Goal: Task Accomplishment & Management: Use online tool/utility

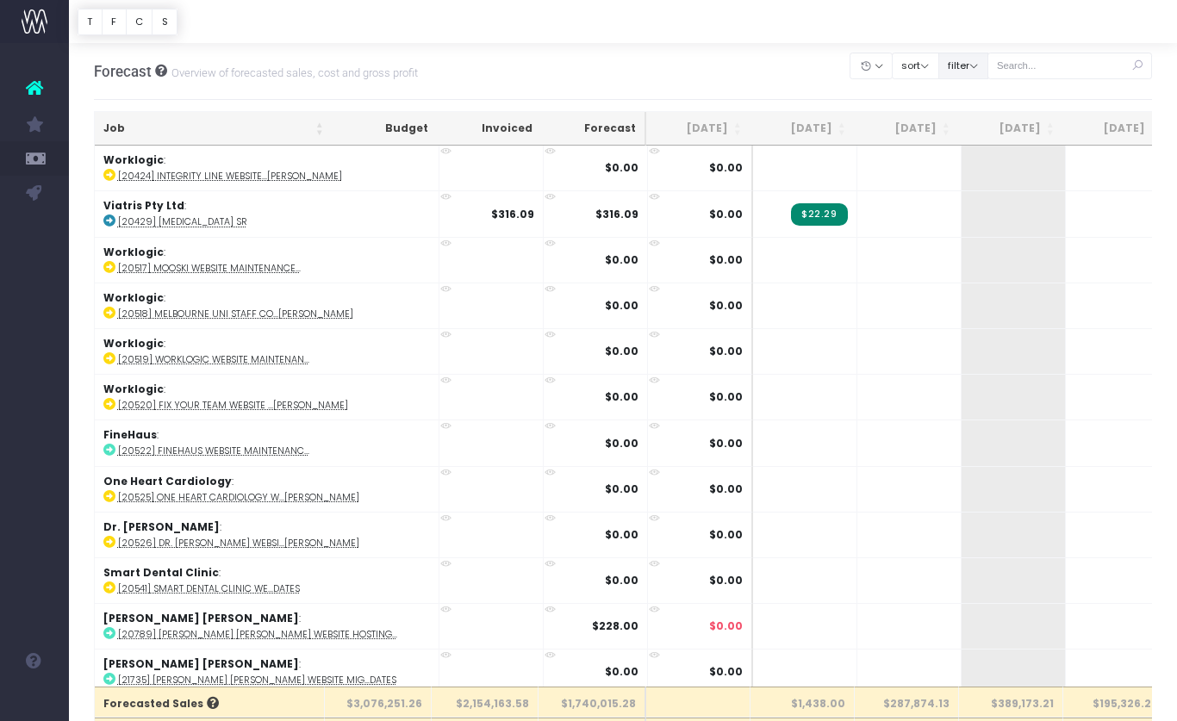
click at [988, 69] on button "filter" at bounding box center [963, 66] width 50 height 27
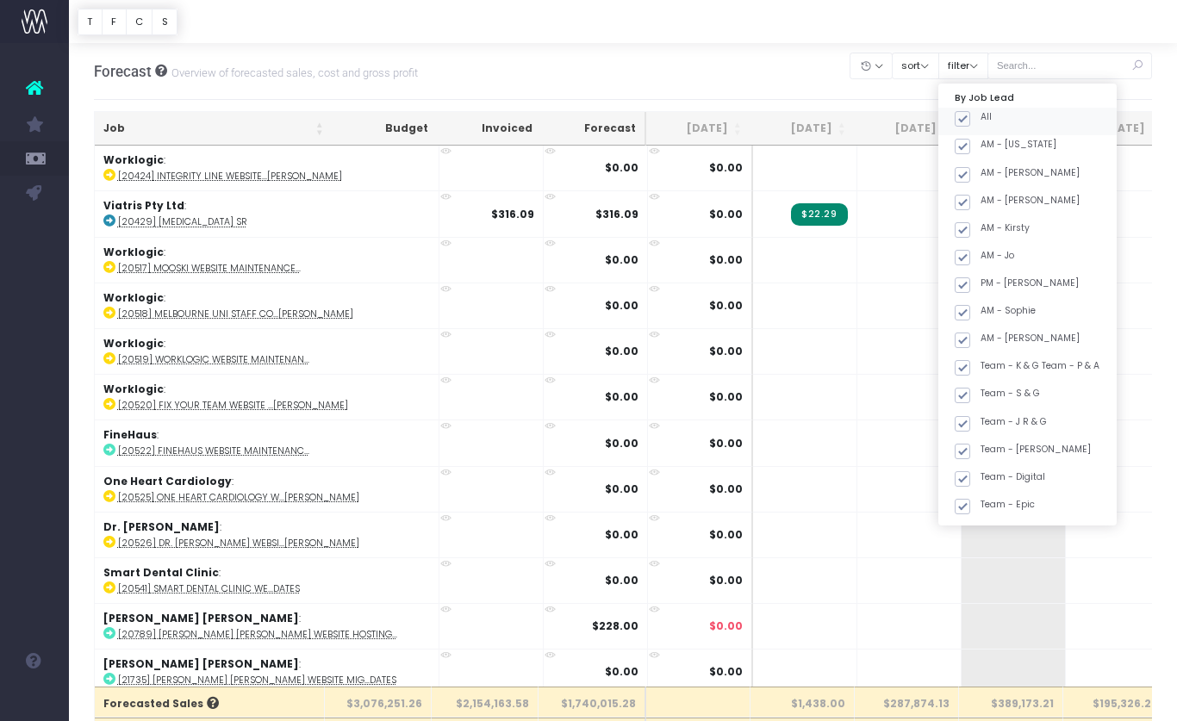
click at [970, 119] on span at bounding box center [963, 119] width 16 height 16
click at [984, 119] on input "All" at bounding box center [986, 115] width 11 height 11
checkbox input "false"
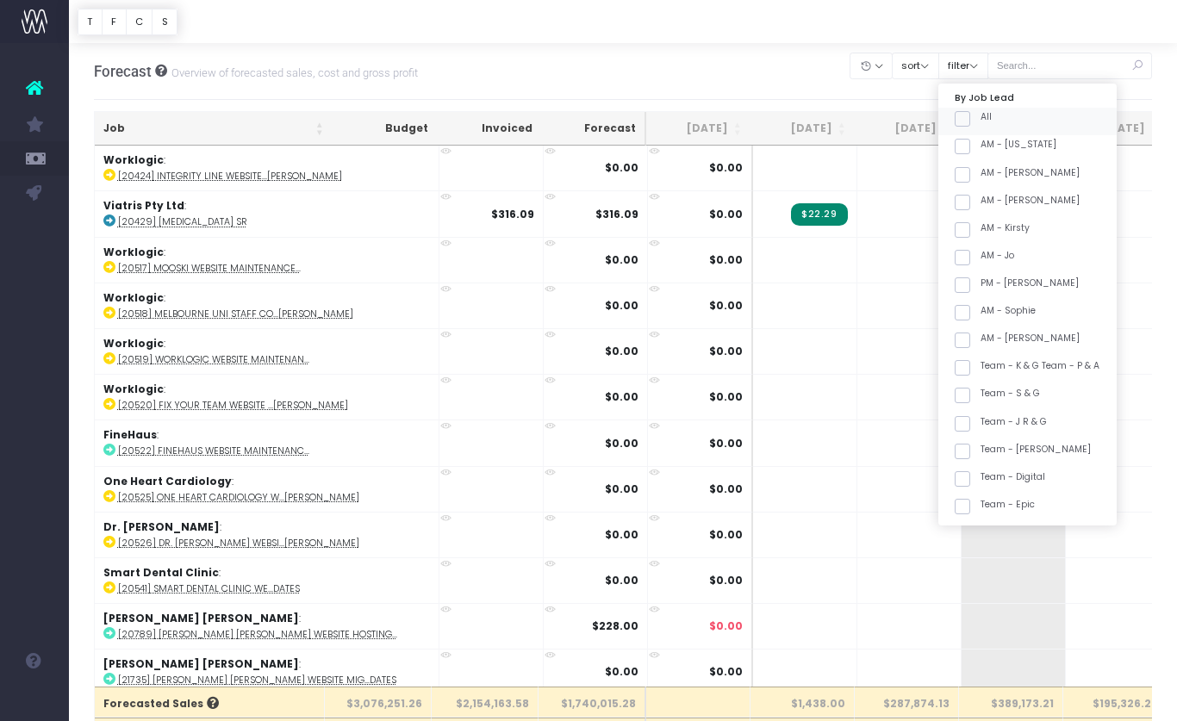
checkbox input "false"
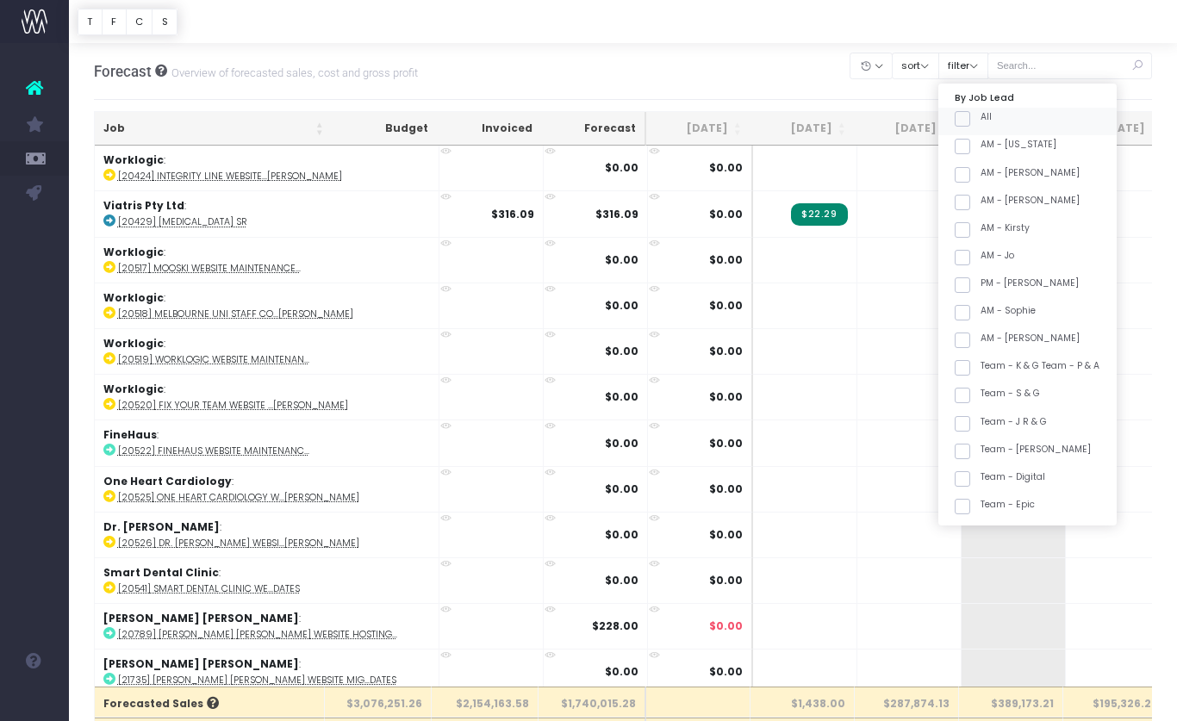
checkbox input "false"
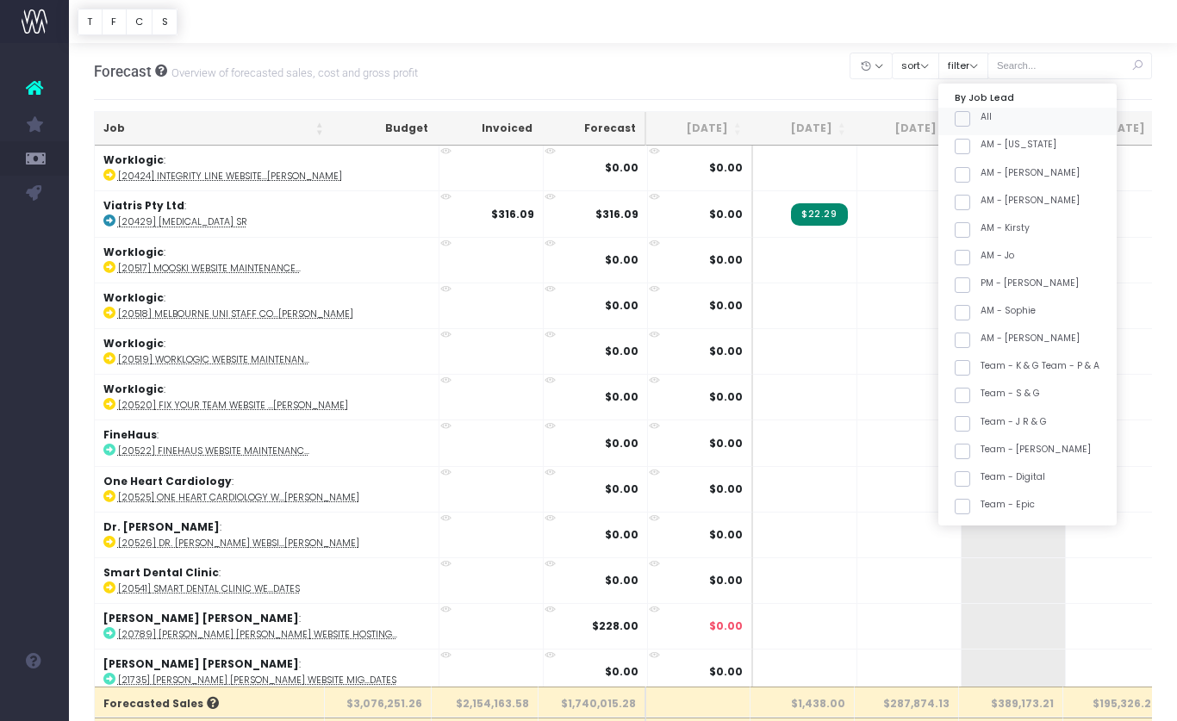
checkbox input "false"
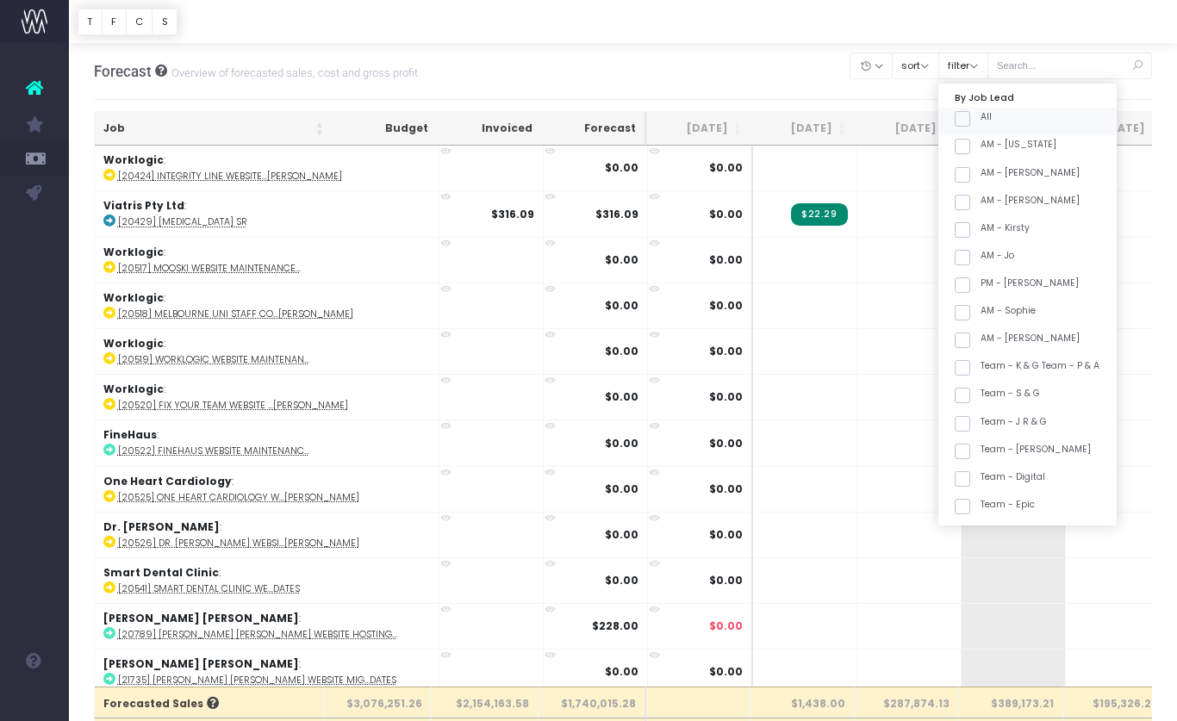
checkbox input "false"
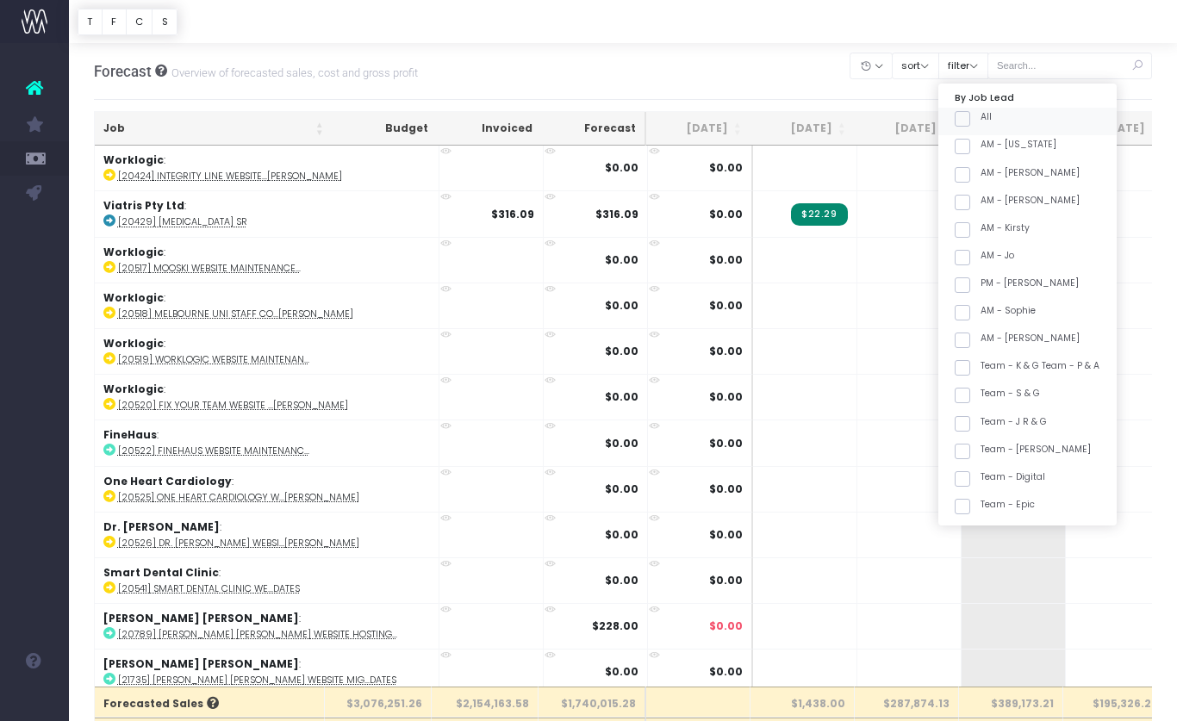
checkbox input "false"
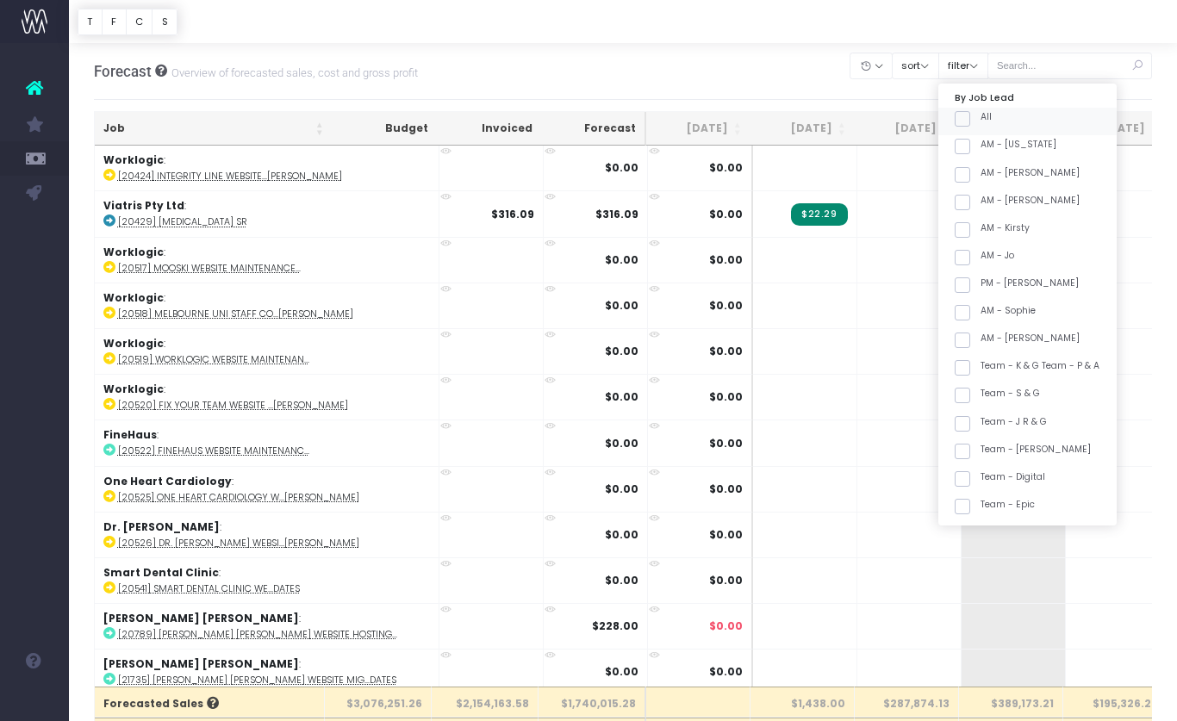
checkbox input "false"
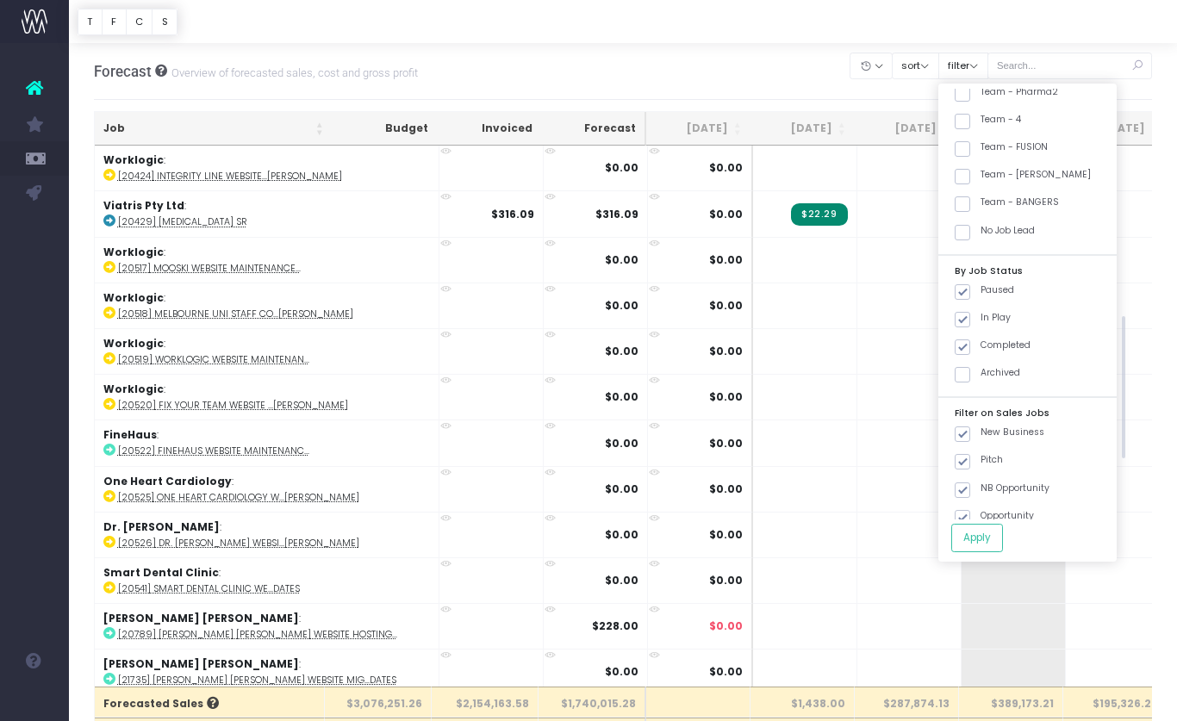
scroll to position [705, 0]
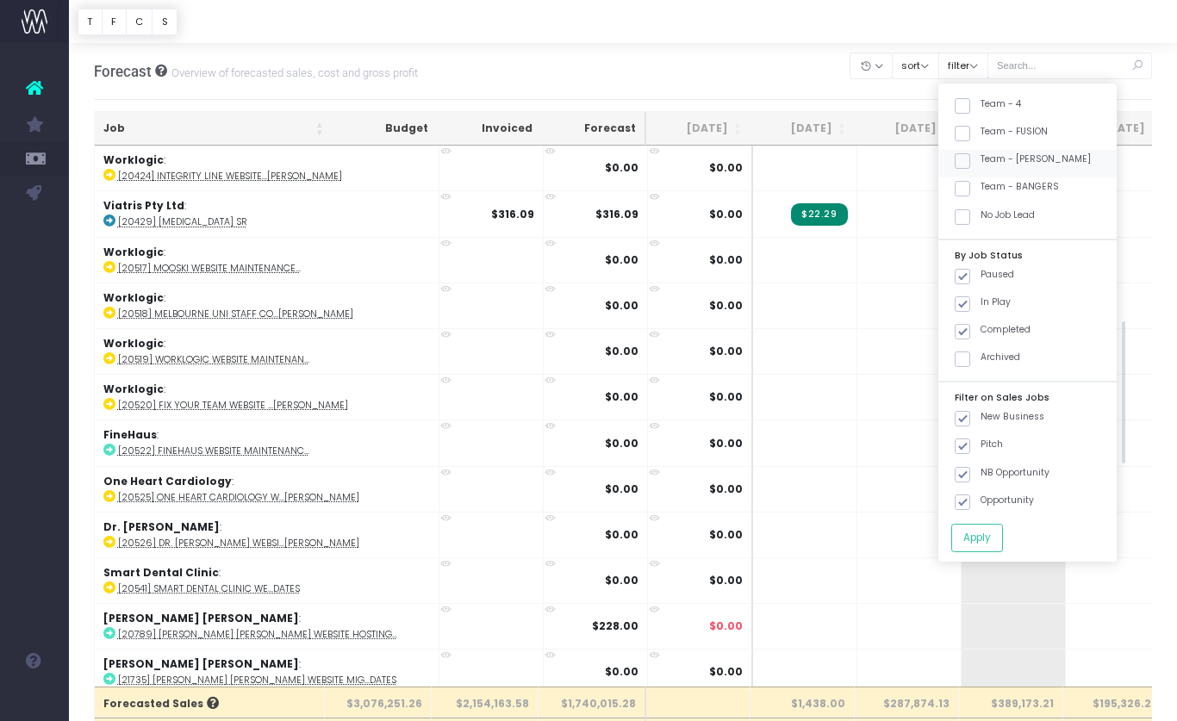
click at [1047, 159] on label "Team - [PERSON_NAME]" at bounding box center [1023, 160] width 136 height 14
click at [992, 159] on input "Team - [PERSON_NAME]" at bounding box center [986, 158] width 11 height 11
checkbox input "true"
click at [1003, 533] on button "Apply" at bounding box center [977, 538] width 52 height 28
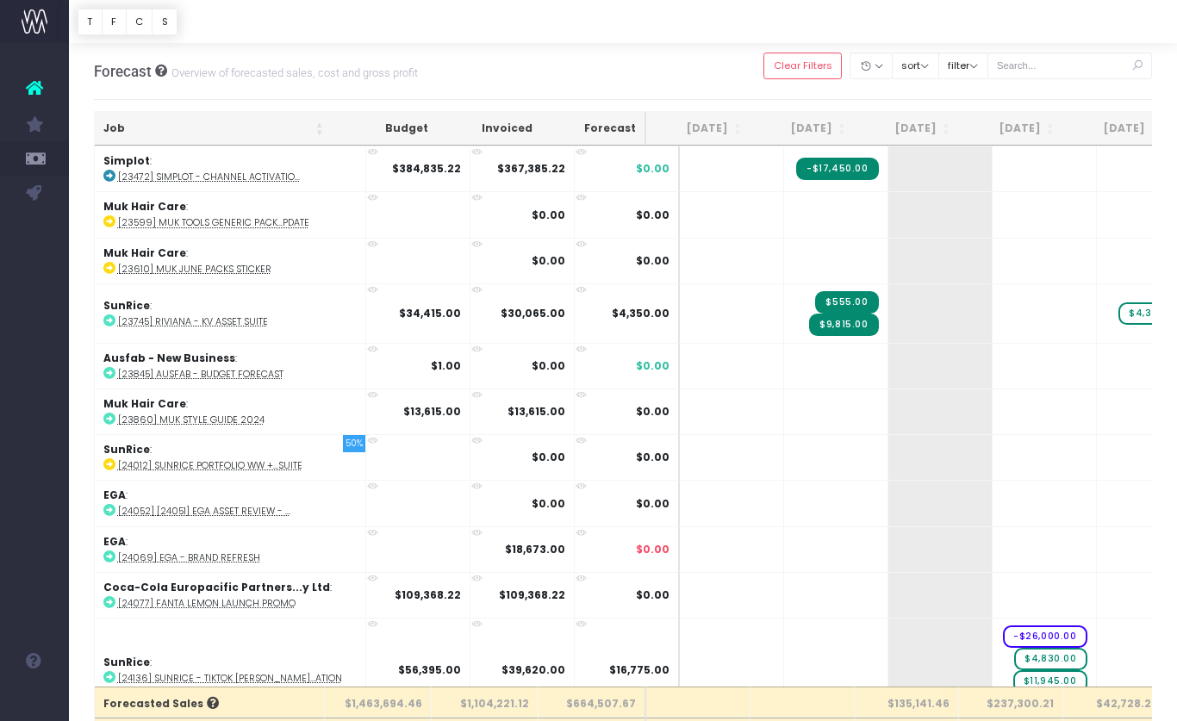
click at [176, 127] on th "Job" at bounding box center [214, 129] width 238 height 34
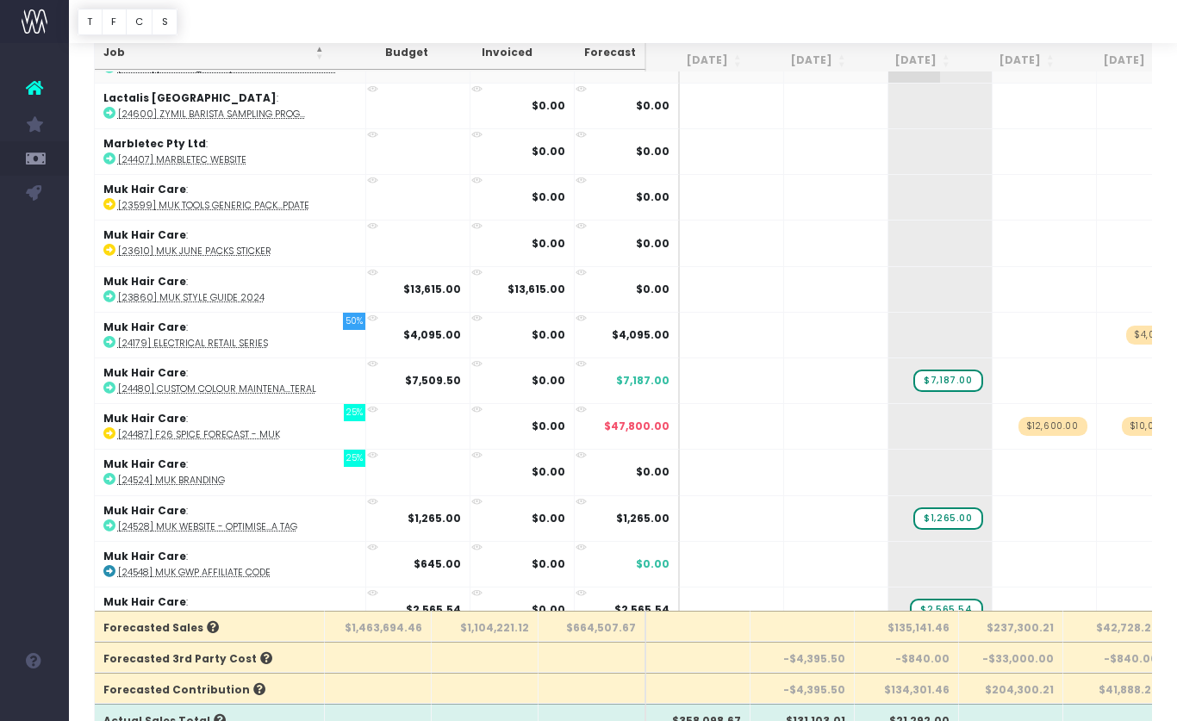
scroll to position [90, 0]
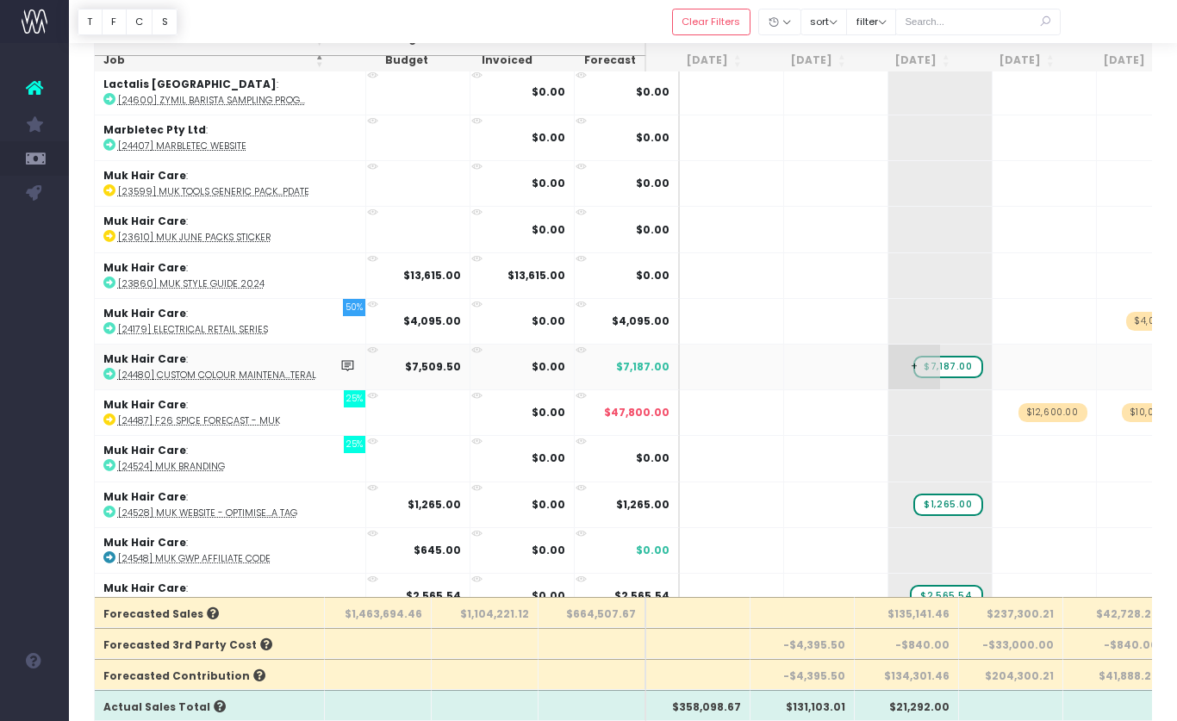
click at [915, 363] on span "$7,187.00" at bounding box center [947, 367] width 69 height 22
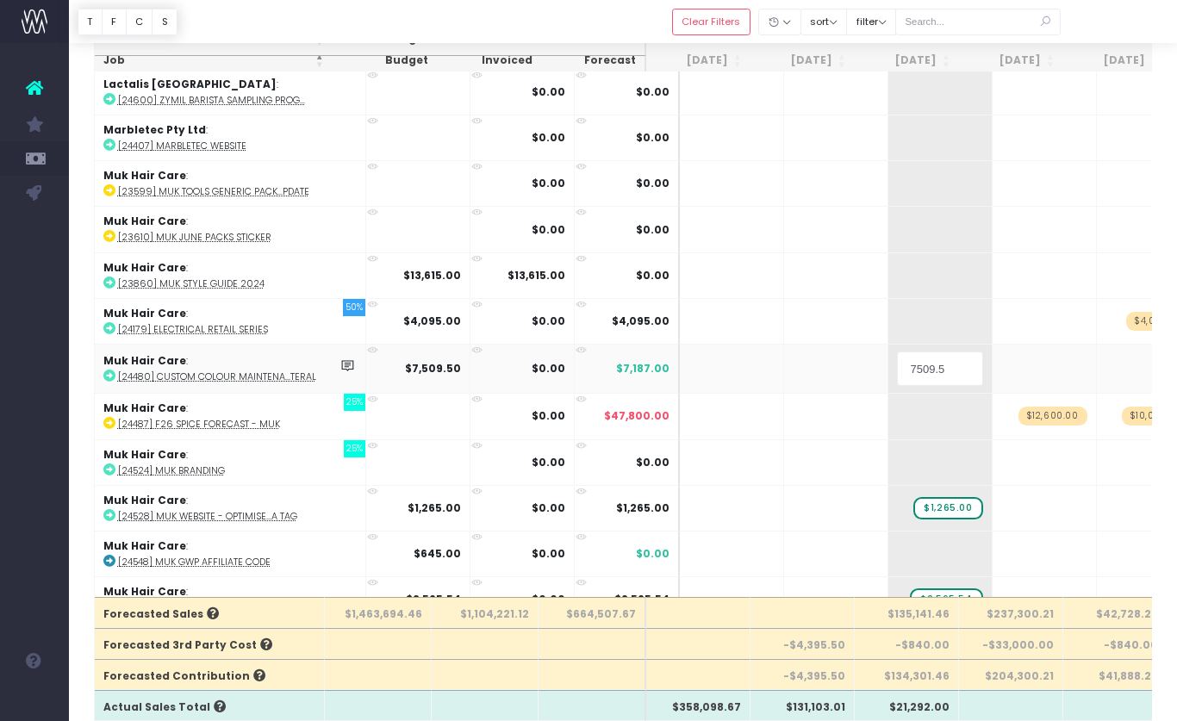
type input "7509.50"
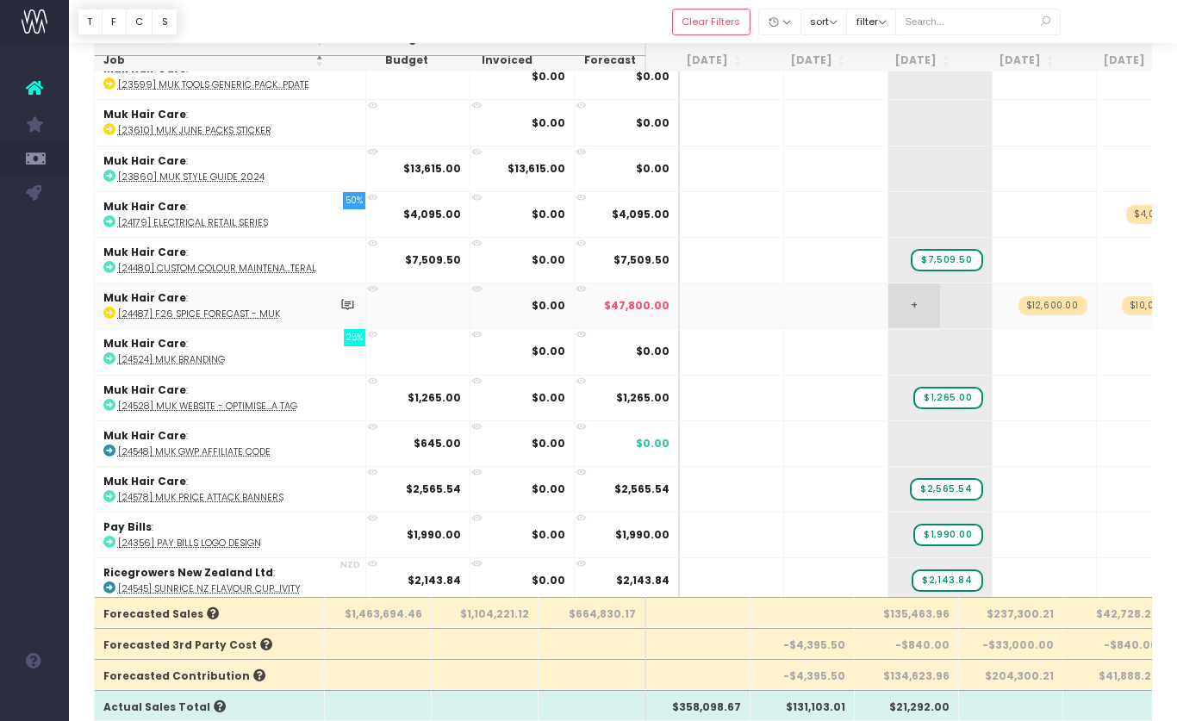
scroll to position [965, 0]
click at [895, 439] on span "+" at bounding box center [914, 443] width 52 height 45
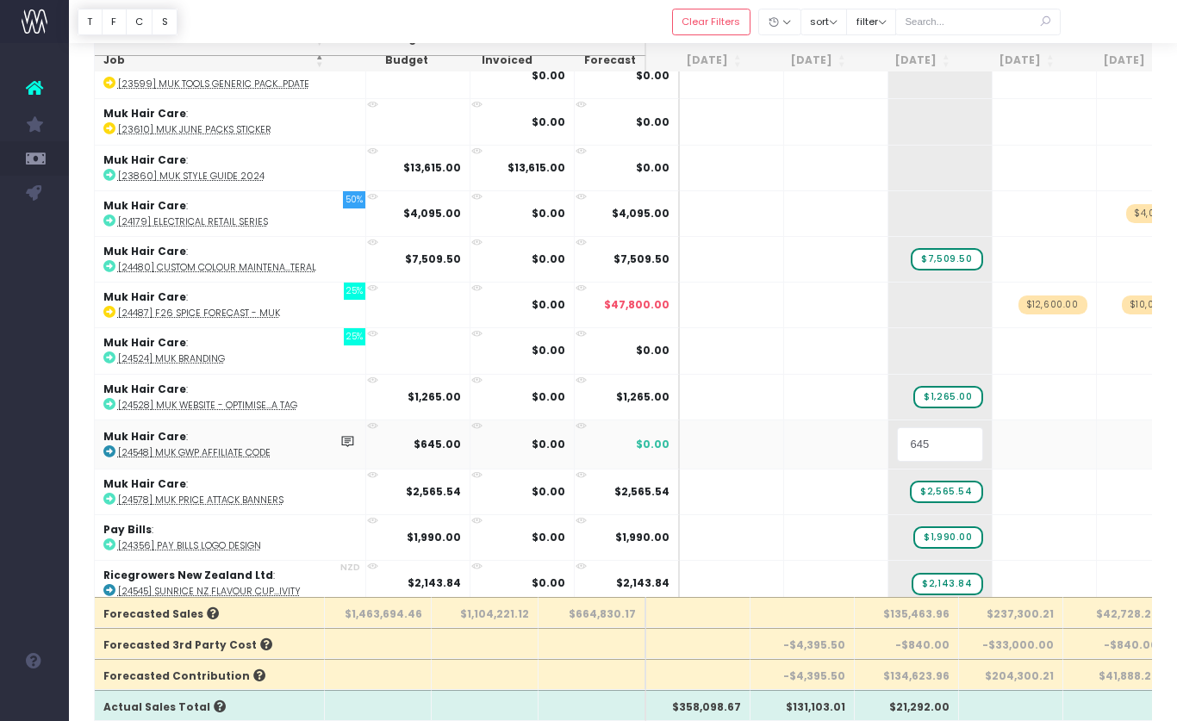
click at [914, 440] on input "645" at bounding box center [940, 444] width 86 height 34
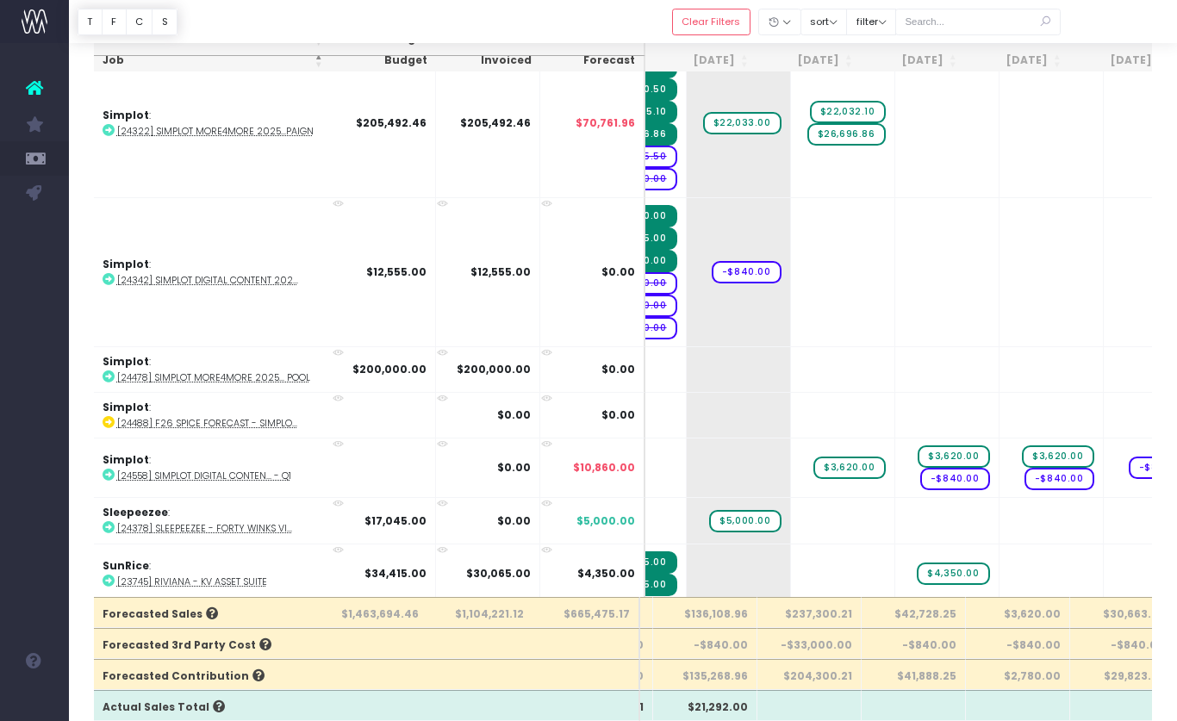
scroll to position [0, 257]
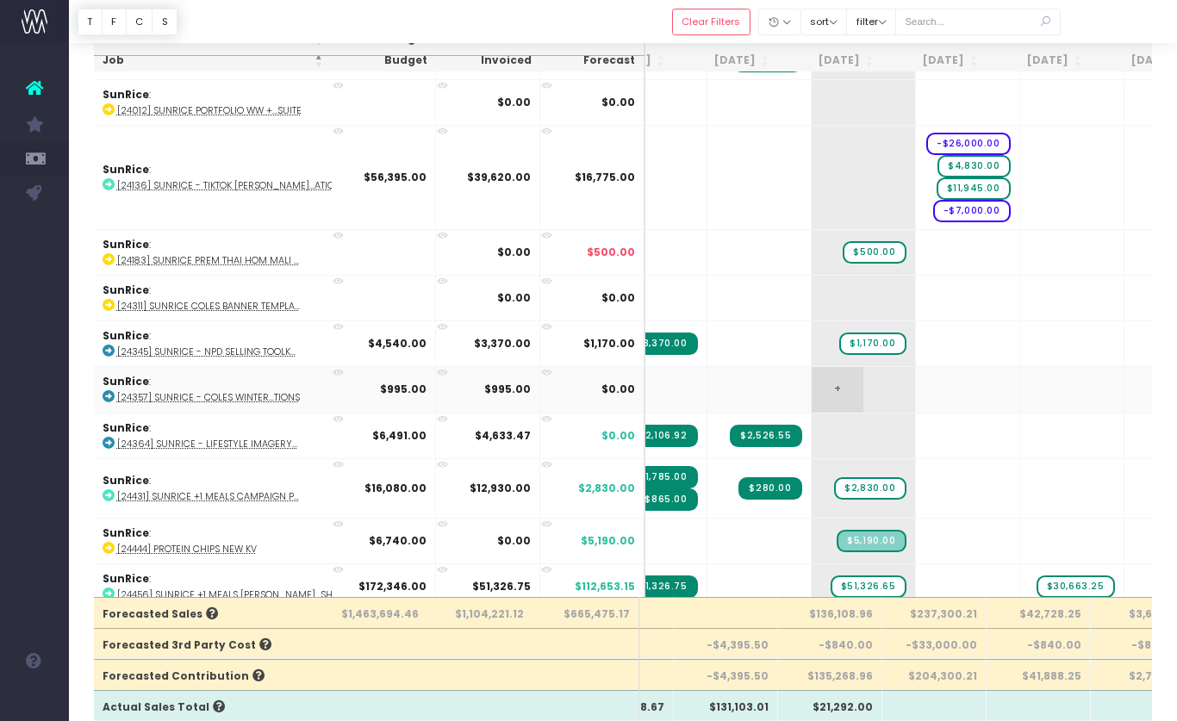
click at [812, 390] on span "+" at bounding box center [838, 389] width 52 height 45
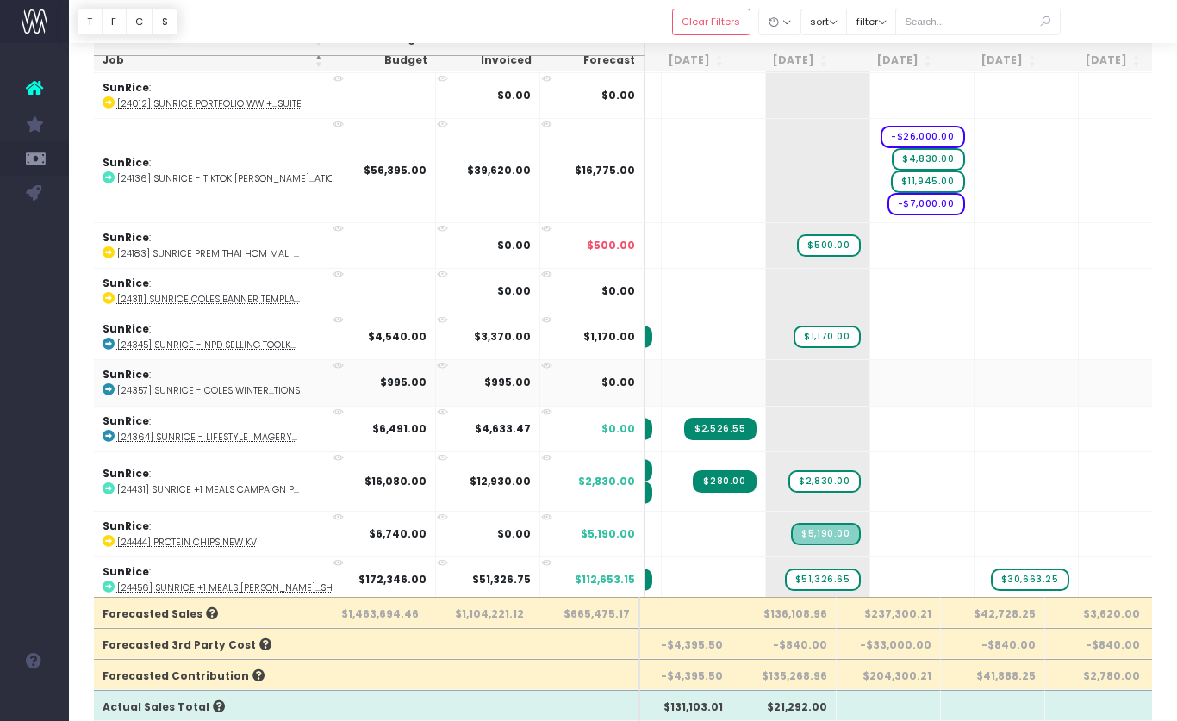
click at [259, 384] on abbr "[24357] SunRice - Coles Winter...tions" at bounding box center [208, 390] width 183 height 13
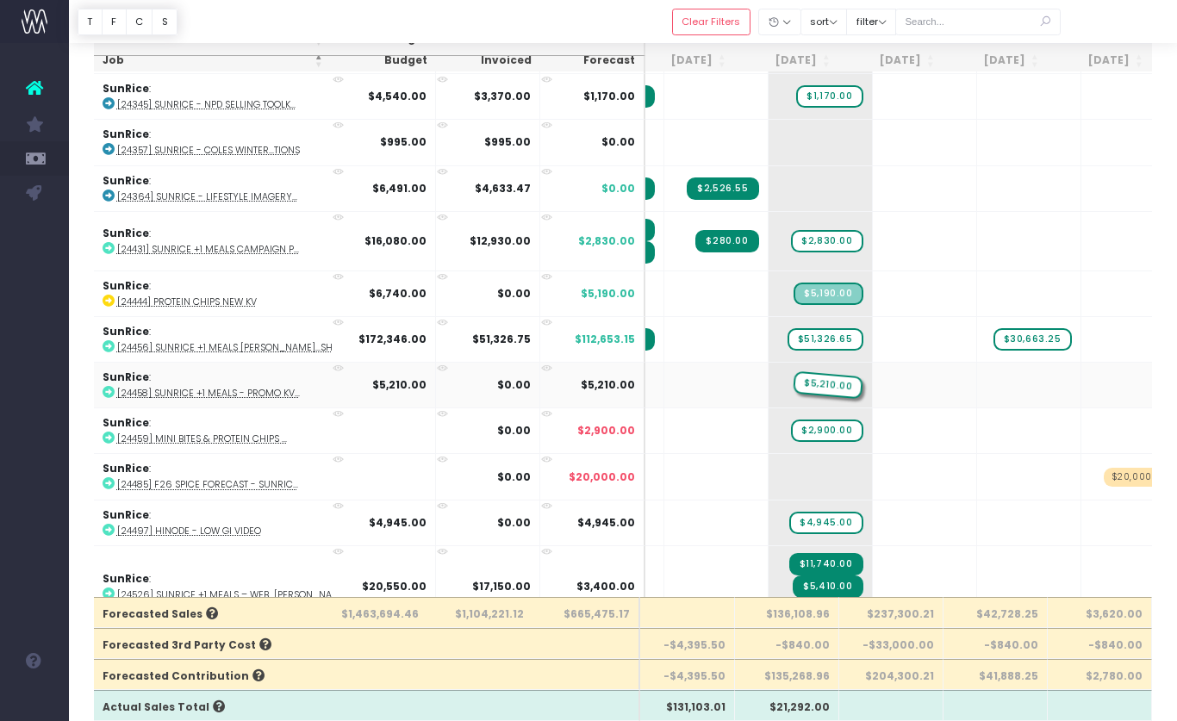
drag, startPoint x: 803, startPoint y: 381, endPoint x: 849, endPoint y: 381, distance: 45.7
drag, startPoint x: 788, startPoint y: 377, endPoint x: 864, endPoint y: 376, distance: 76.7
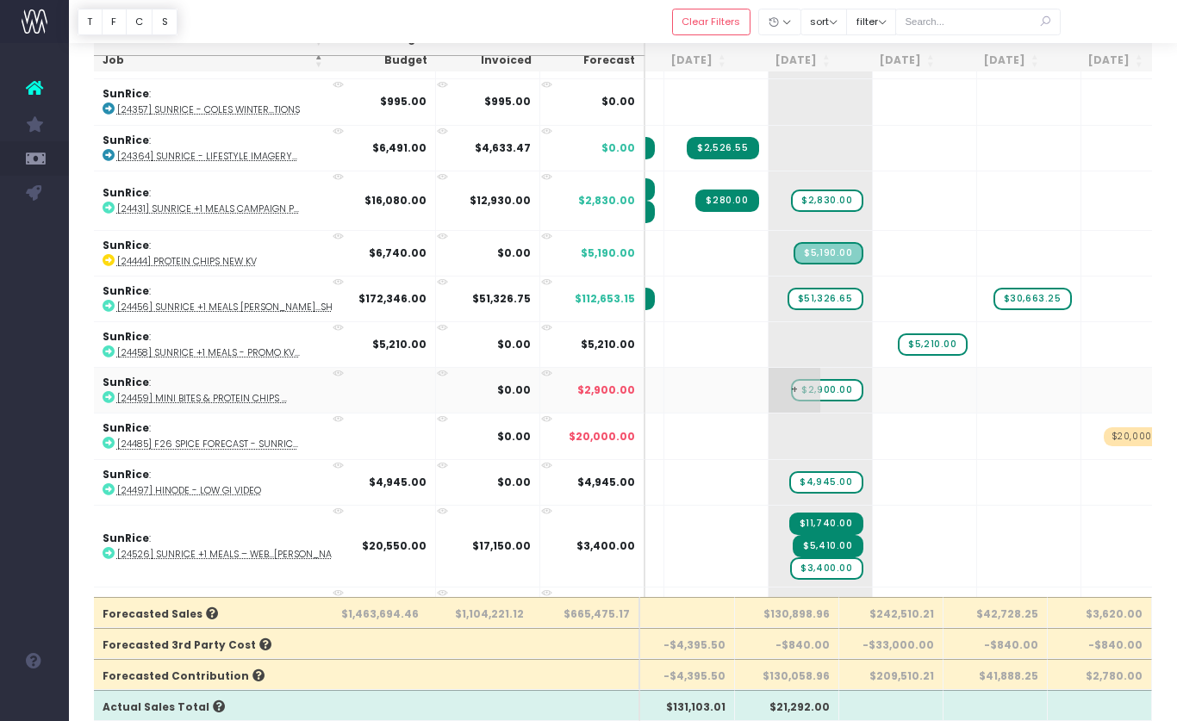
scroll to position [2470, 120]
drag, startPoint x: 795, startPoint y: 383, endPoint x: 854, endPoint y: 382, distance: 58.6
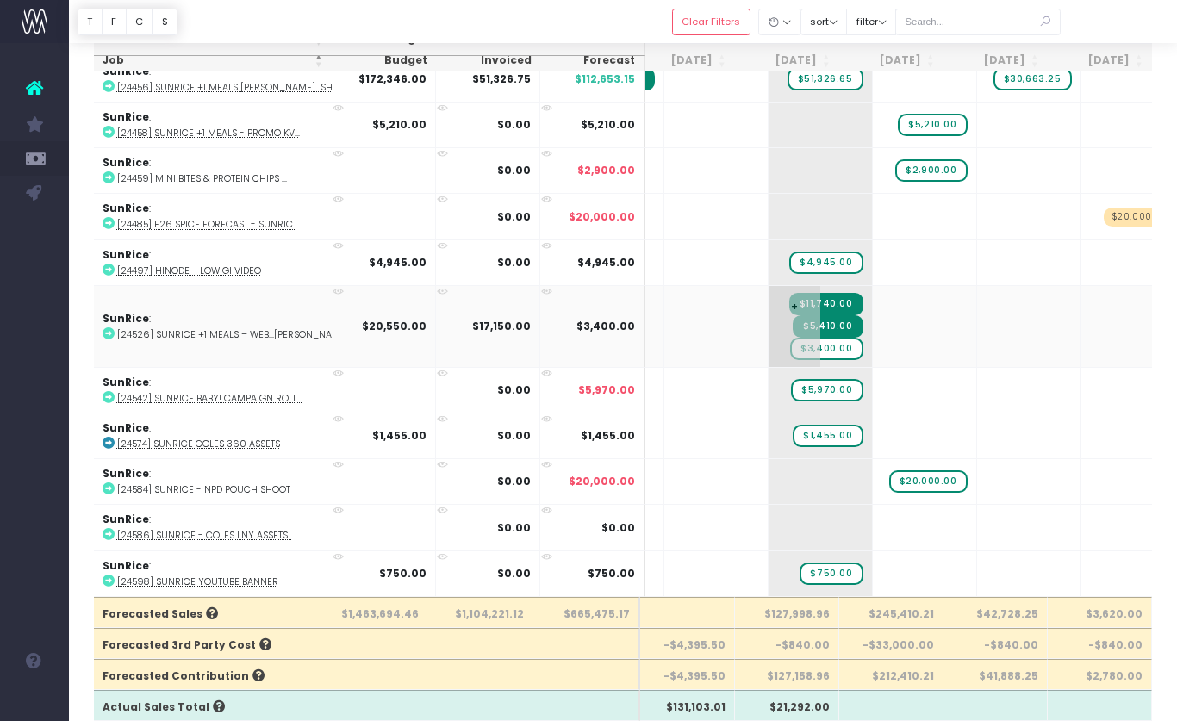
scroll to position [2712, 120]
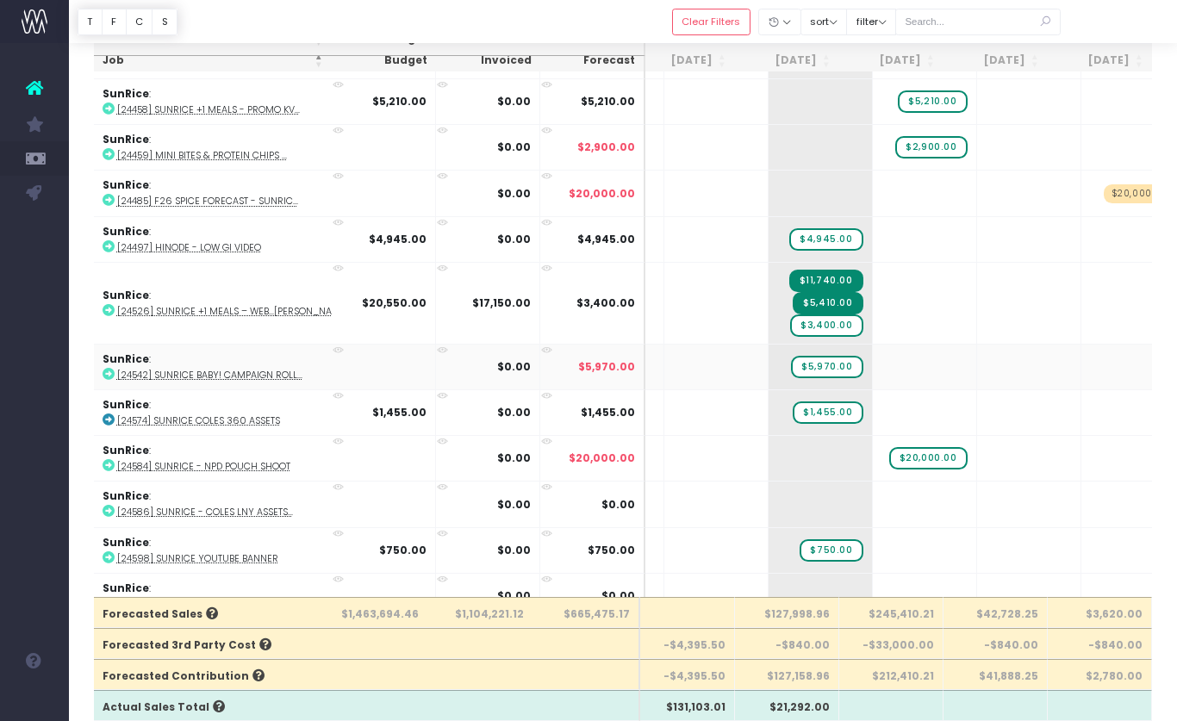
click at [276, 369] on abbr "[24542] SunRice Baby! Campaign Roll..." at bounding box center [209, 375] width 185 height 13
click at [794, 358] on span "$5,970.00" at bounding box center [827, 367] width 72 height 22
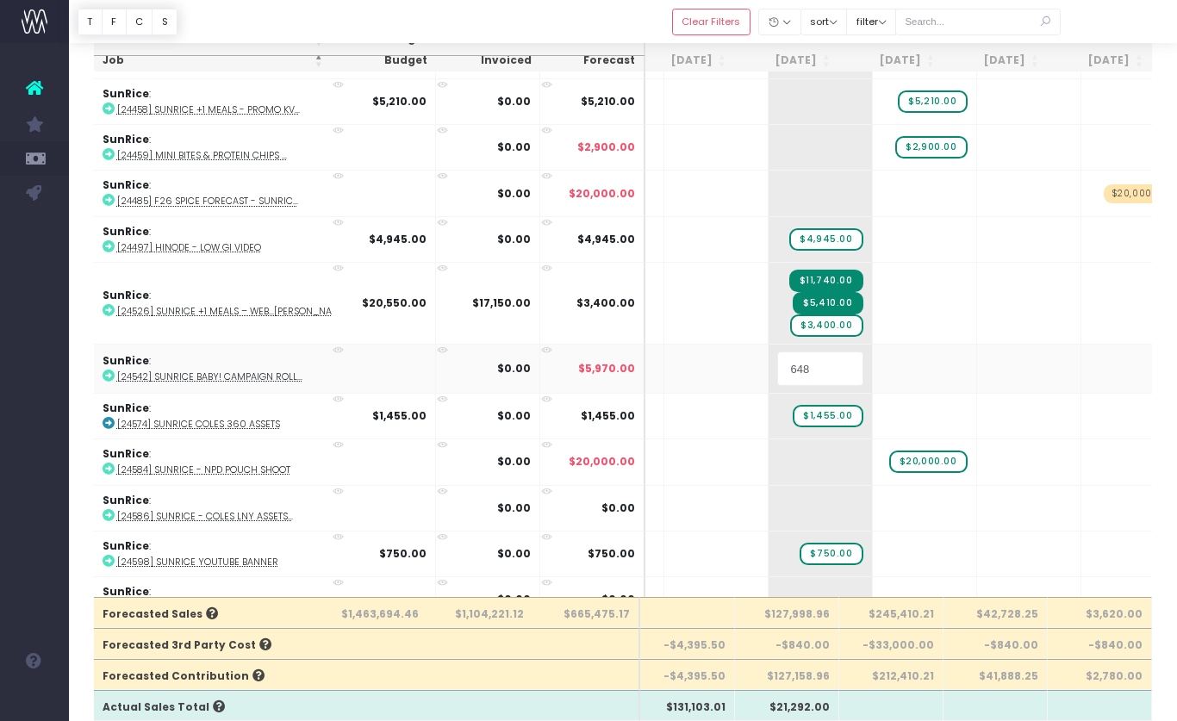
type input "6480"
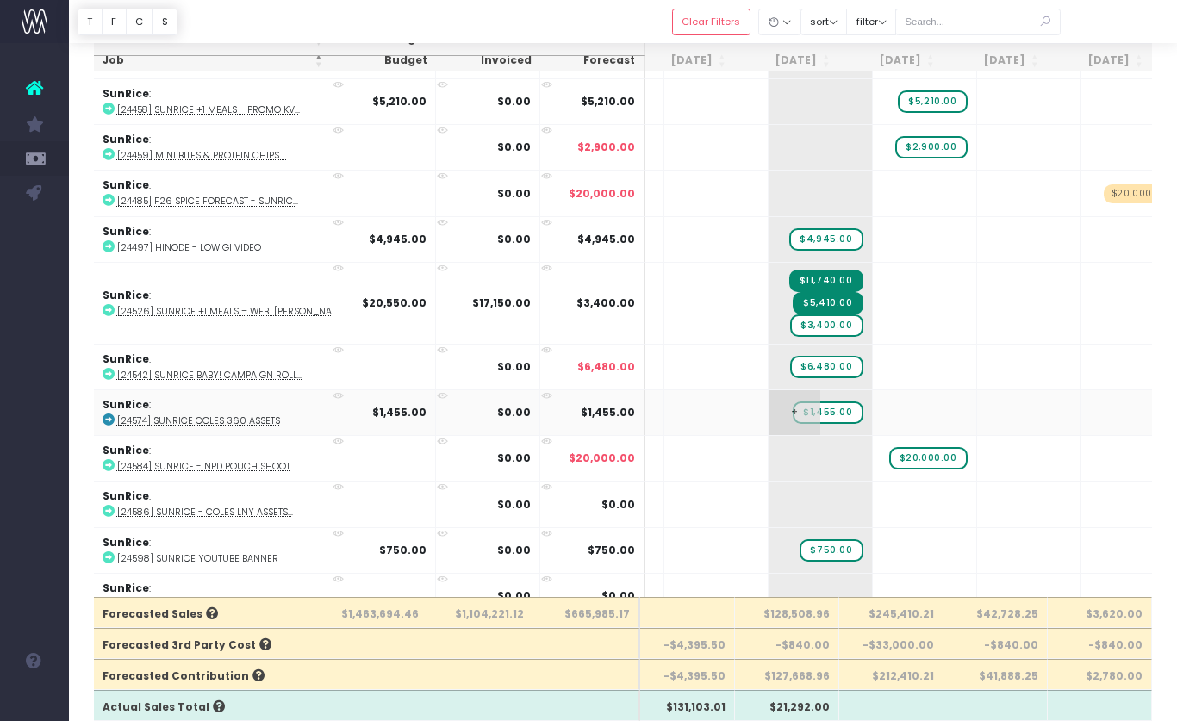
scroll to position [2725, 120]
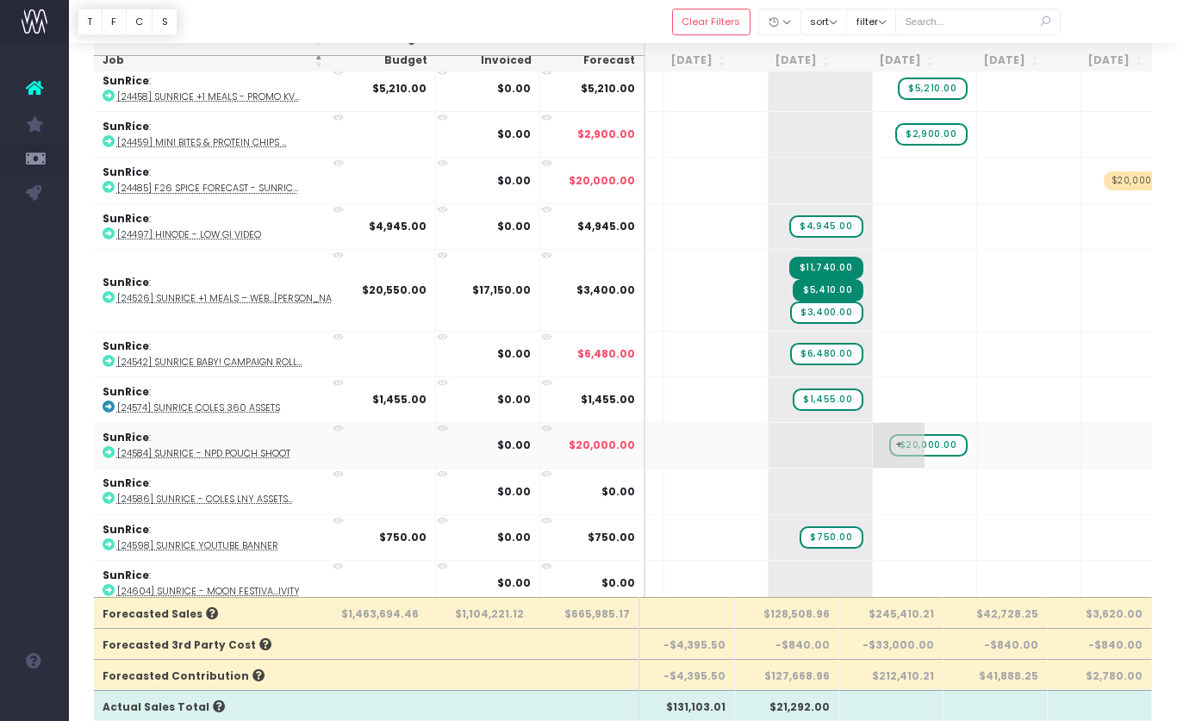
click at [902, 436] on span "$20,000.00" at bounding box center [928, 445] width 78 height 22
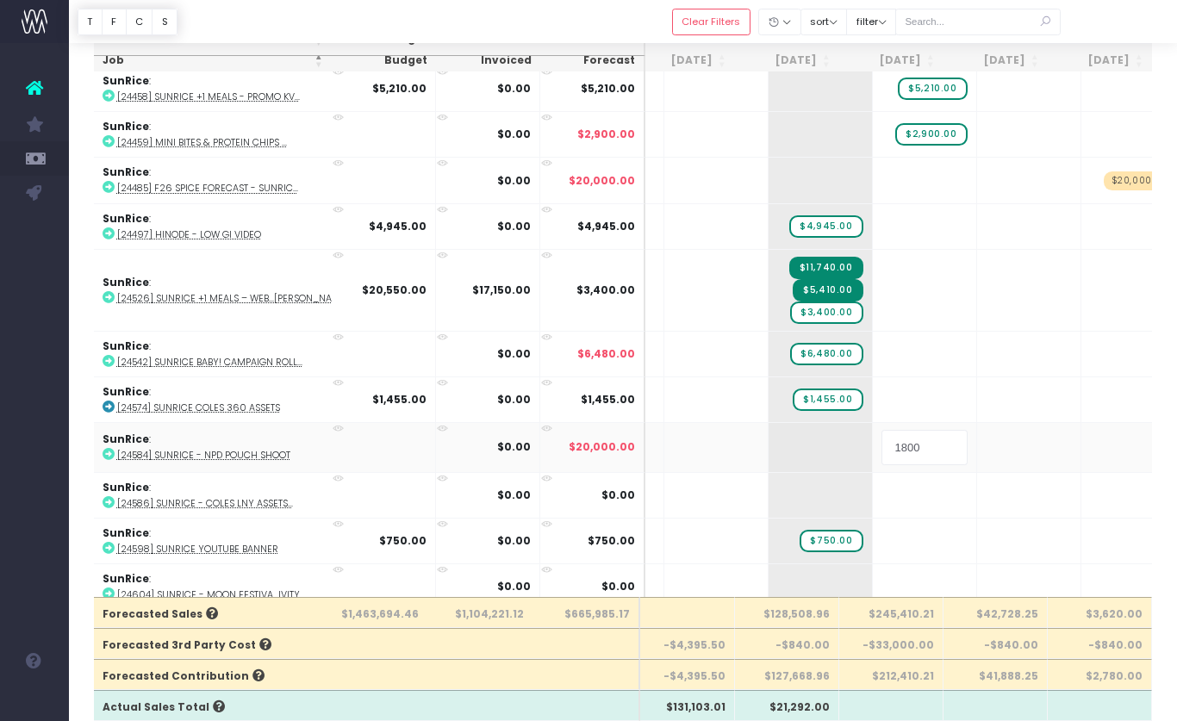
type input "18000"
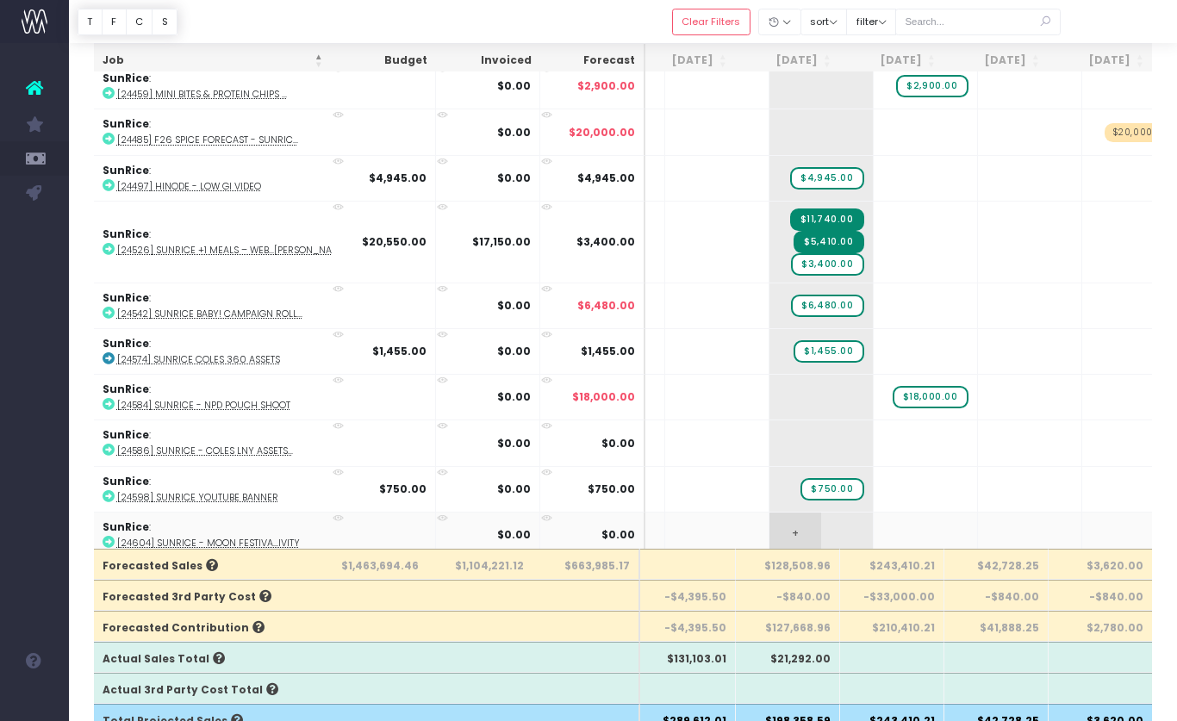
scroll to position [140, 0]
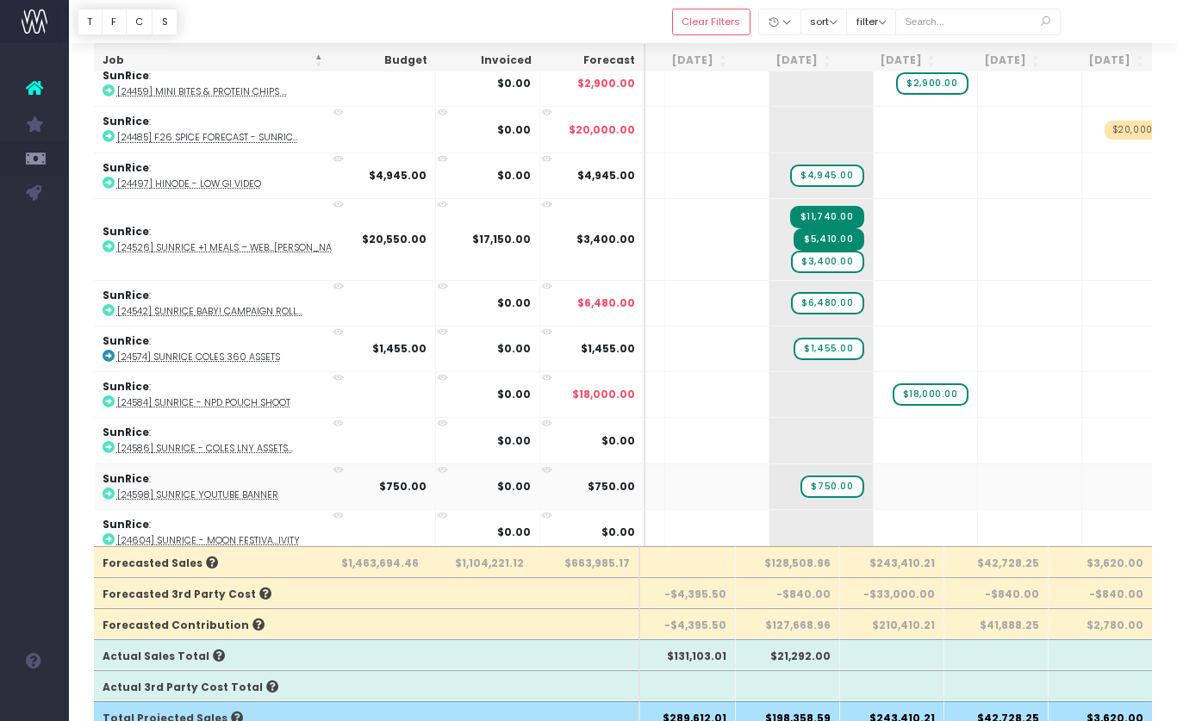
click at [236, 489] on abbr "[24598] SunRice YouTube Banner" at bounding box center [197, 495] width 161 height 13
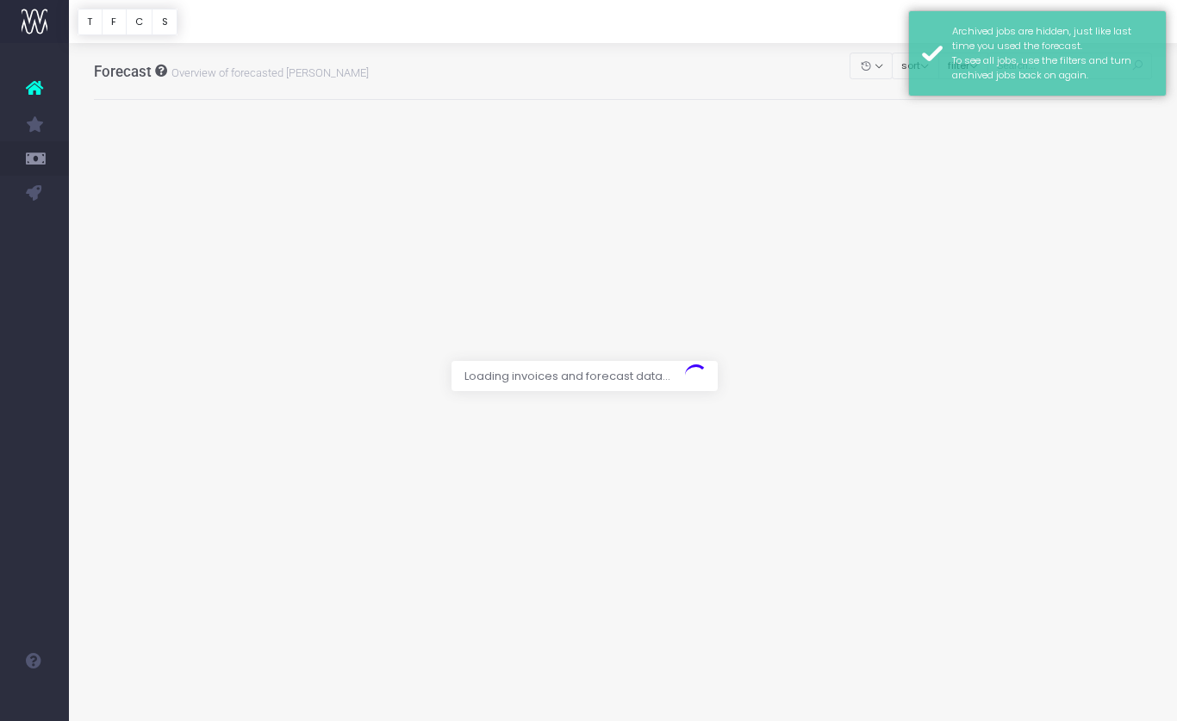
click at [746, 69] on div at bounding box center [588, 360] width 1177 height 721
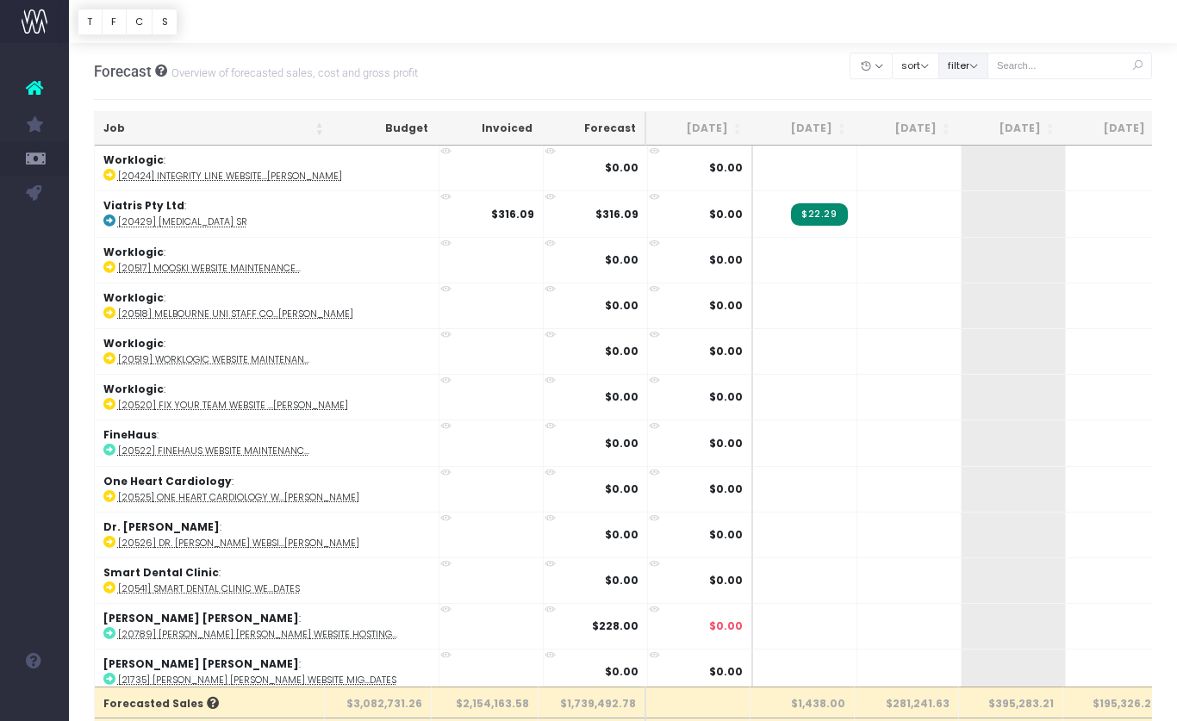
click at [988, 72] on button "filter" at bounding box center [963, 66] width 50 height 27
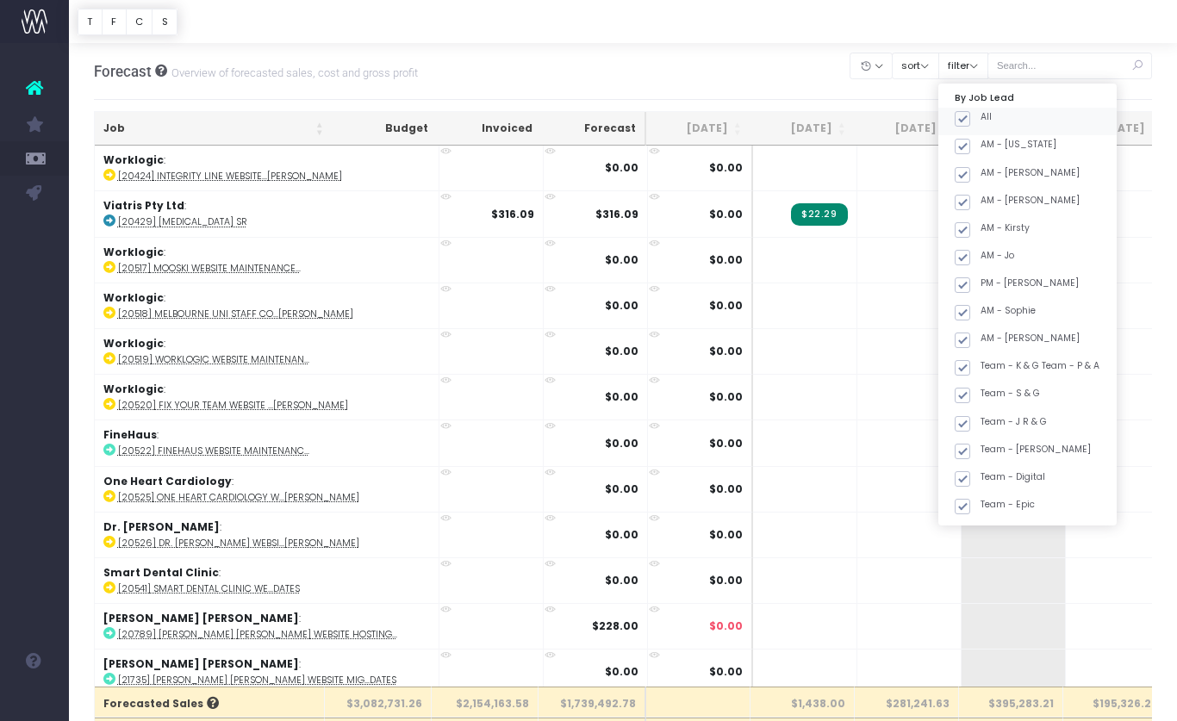
click at [970, 113] on span at bounding box center [963, 119] width 16 height 16
click at [981, 113] on input "All" at bounding box center [986, 115] width 11 height 11
checkbox input "false"
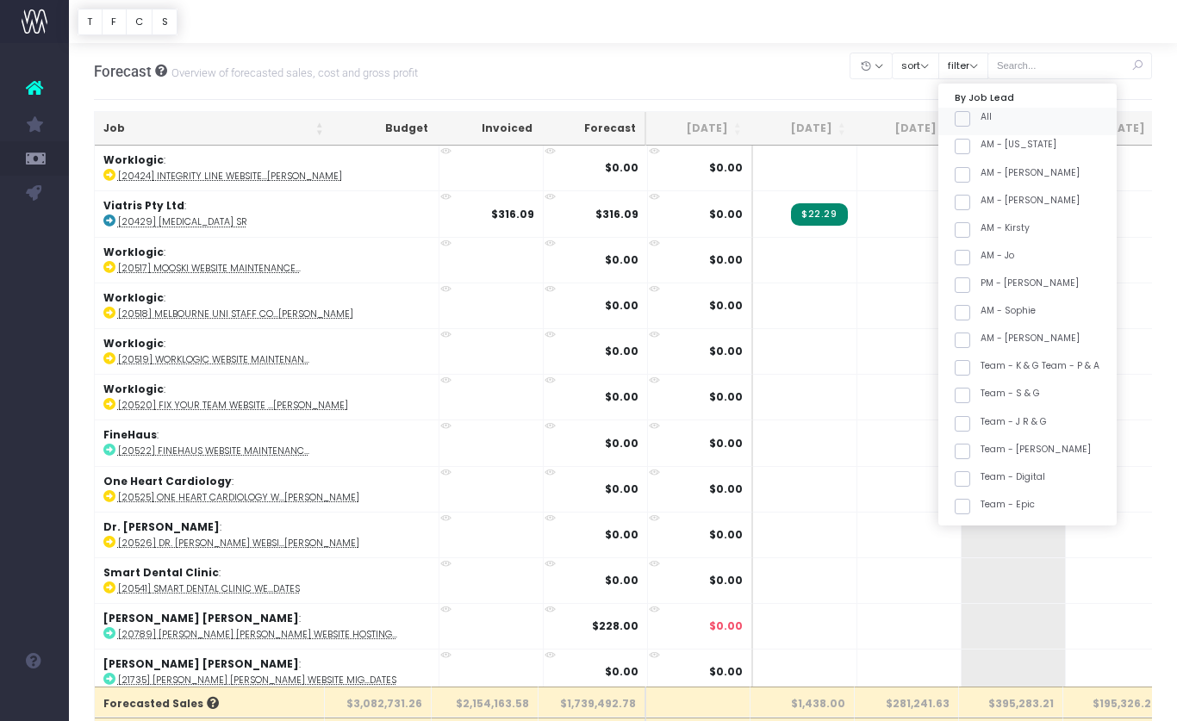
checkbox input "false"
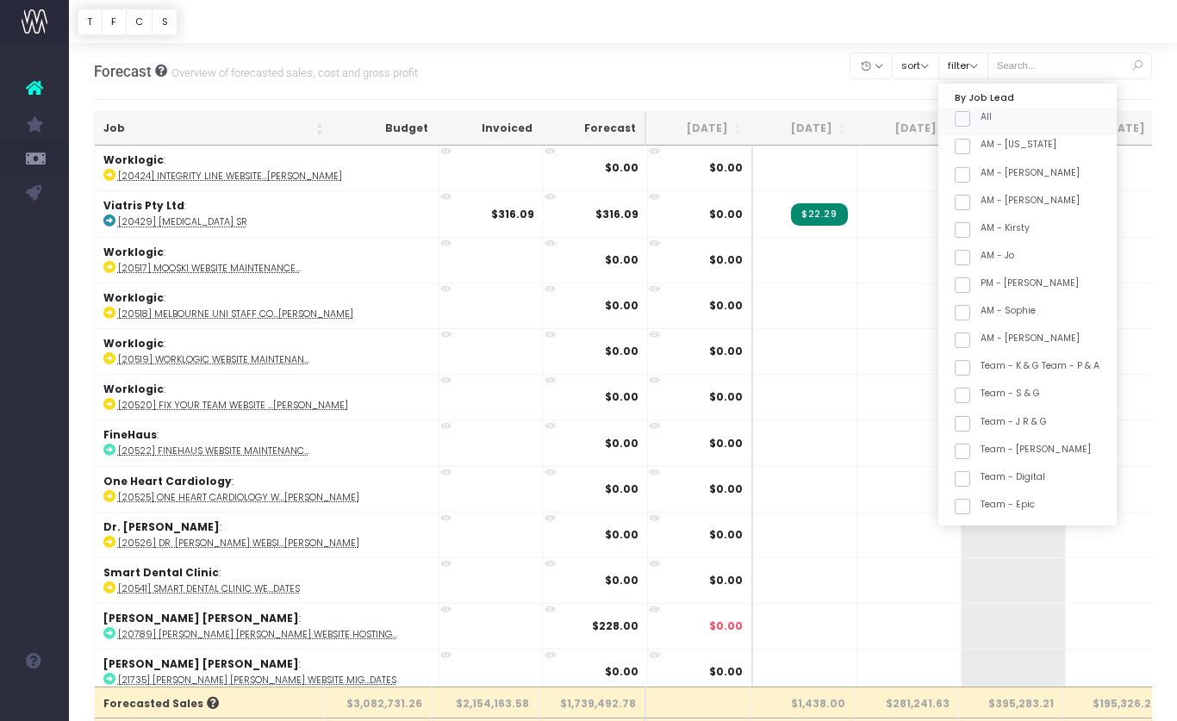
checkbox input "false"
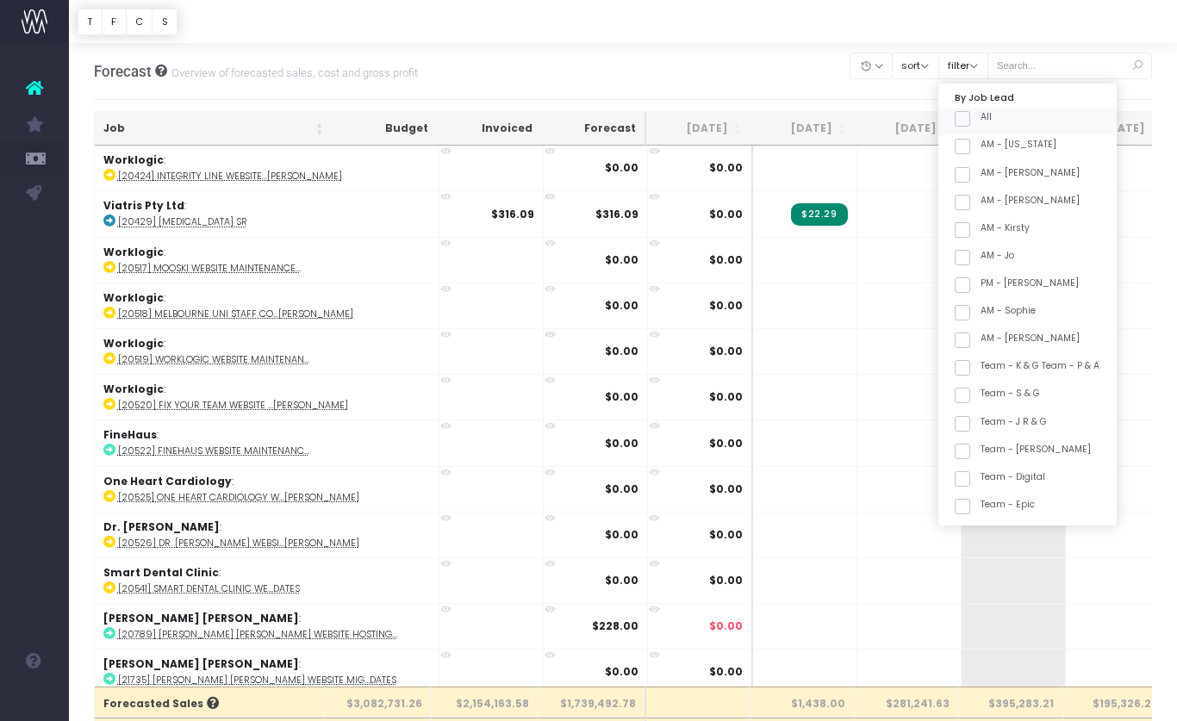
checkbox input "false"
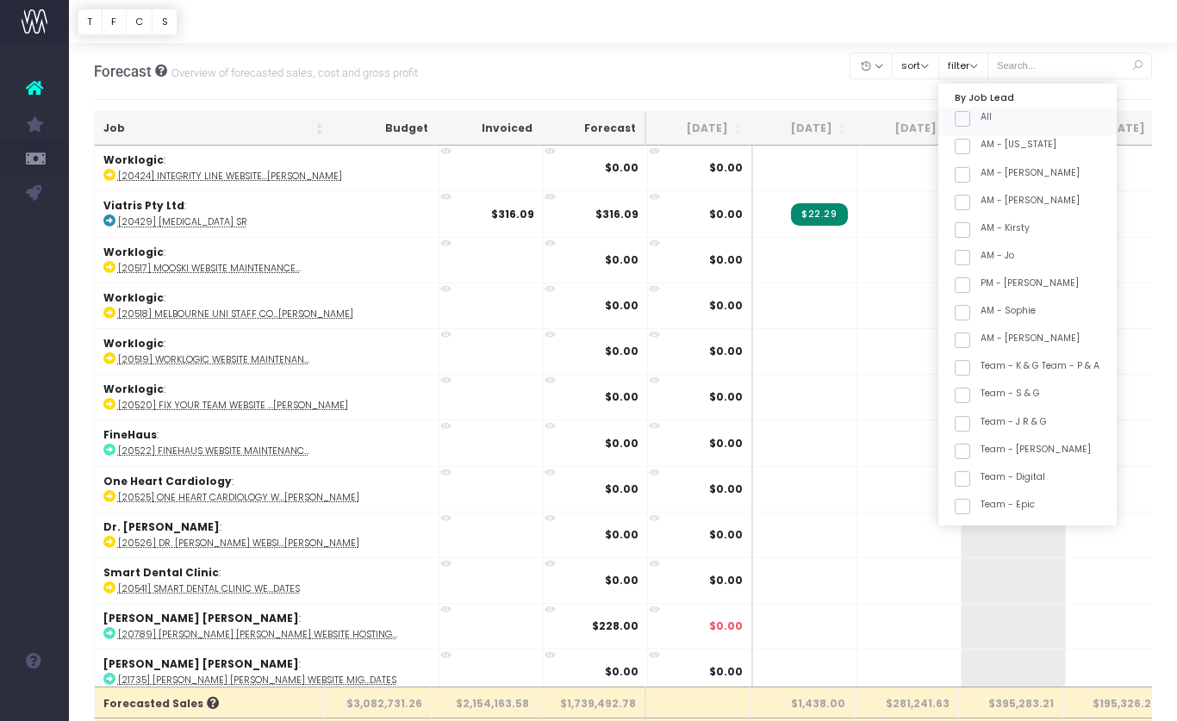
checkbox input "false"
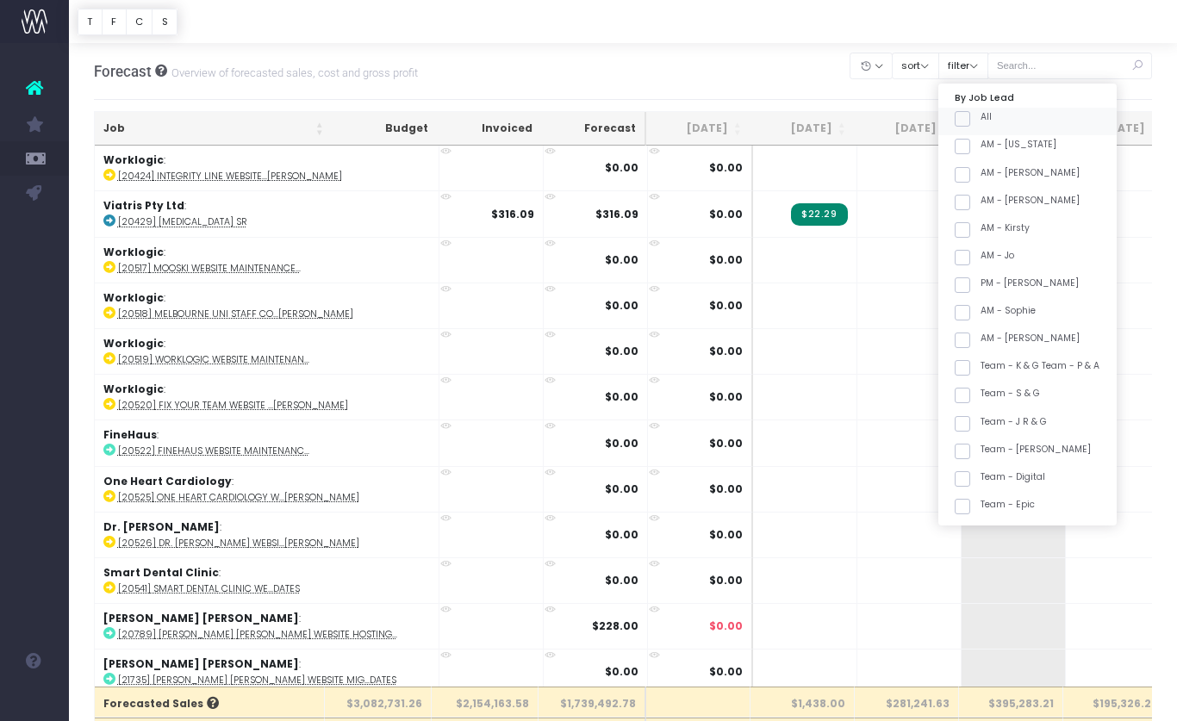
checkbox input "false"
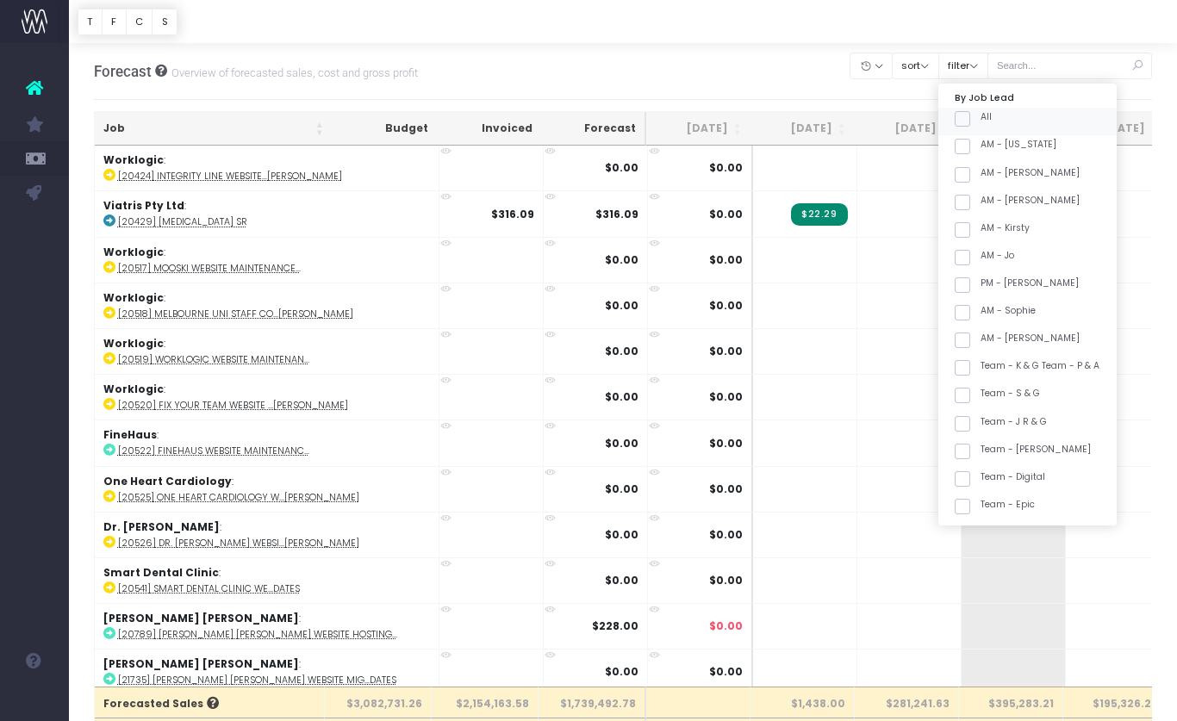
checkbox input "false"
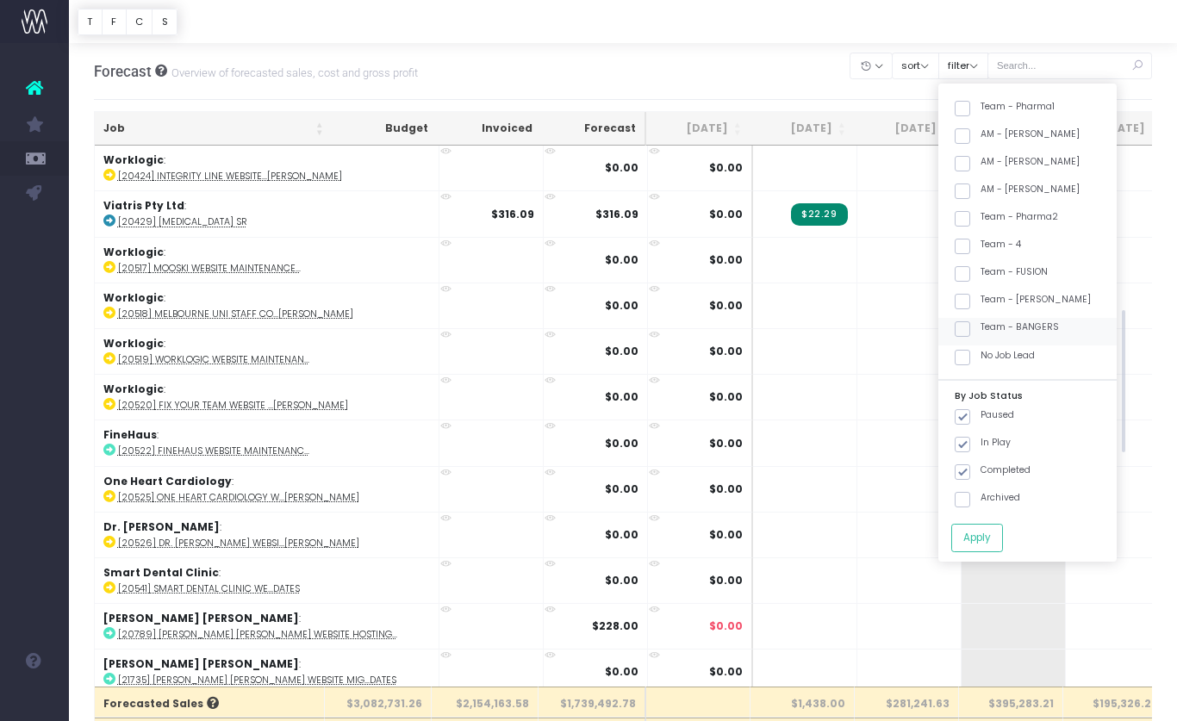
scroll to position [604, 0]
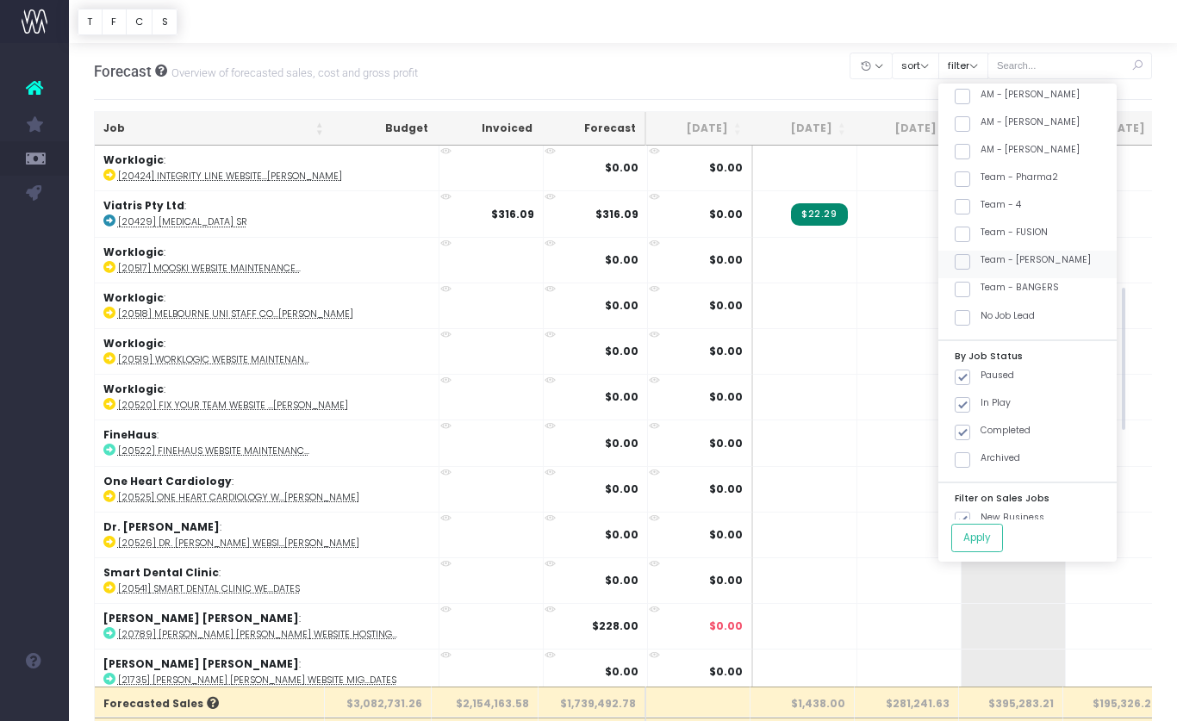
click at [1062, 254] on label "Team - [PERSON_NAME]" at bounding box center [1023, 260] width 136 height 14
click at [992, 254] on input "Team - [PERSON_NAME]" at bounding box center [986, 258] width 11 height 11
checkbox input "true"
click at [1000, 535] on button "Apply" at bounding box center [977, 538] width 52 height 28
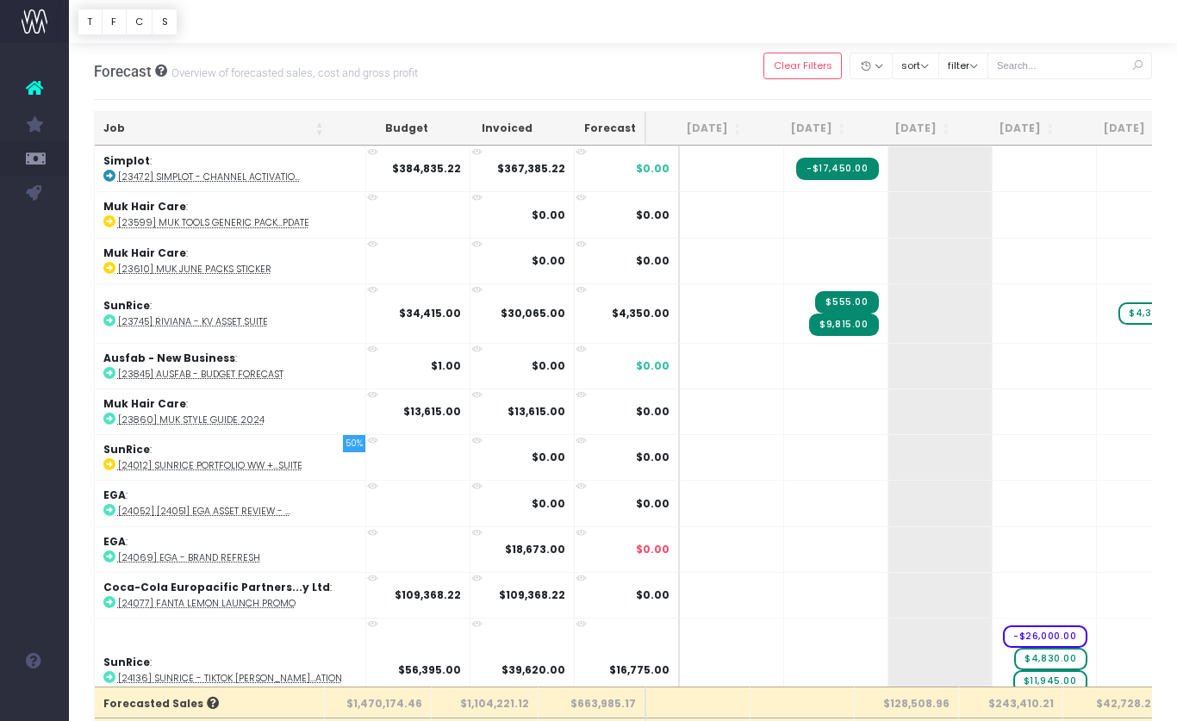
click at [210, 119] on th "Job" at bounding box center [214, 129] width 238 height 34
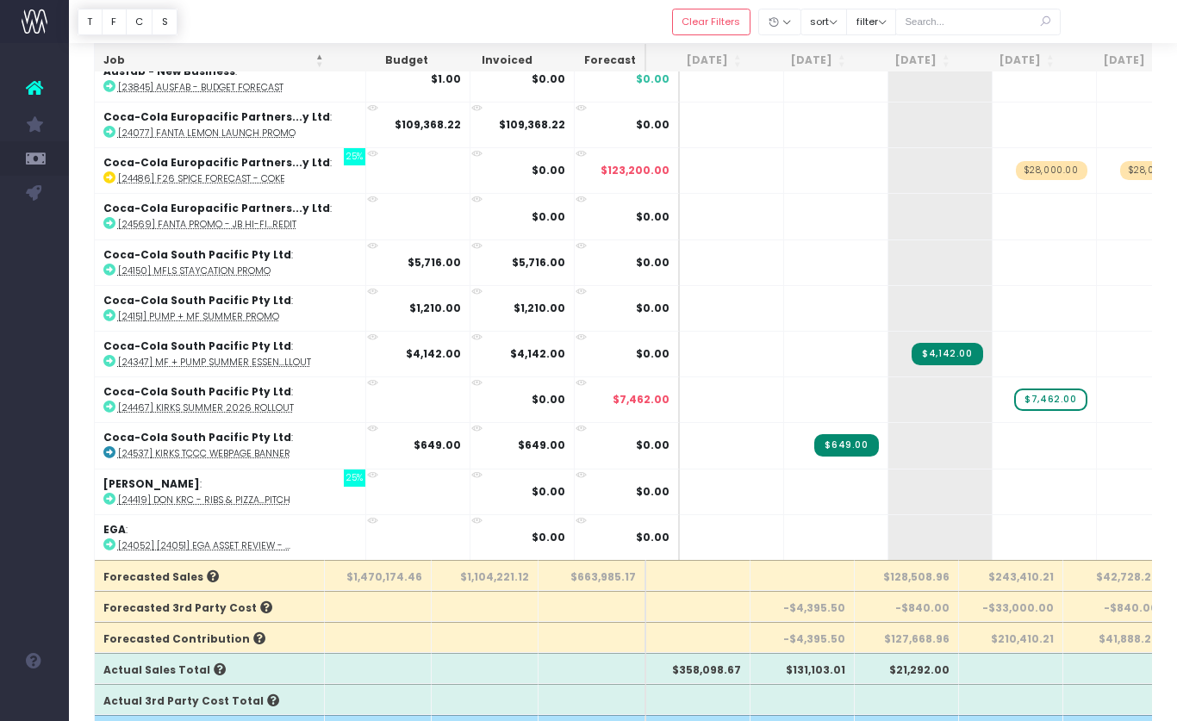
scroll to position [0, 0]
